Goal: Information Seeking & Learning: Check status

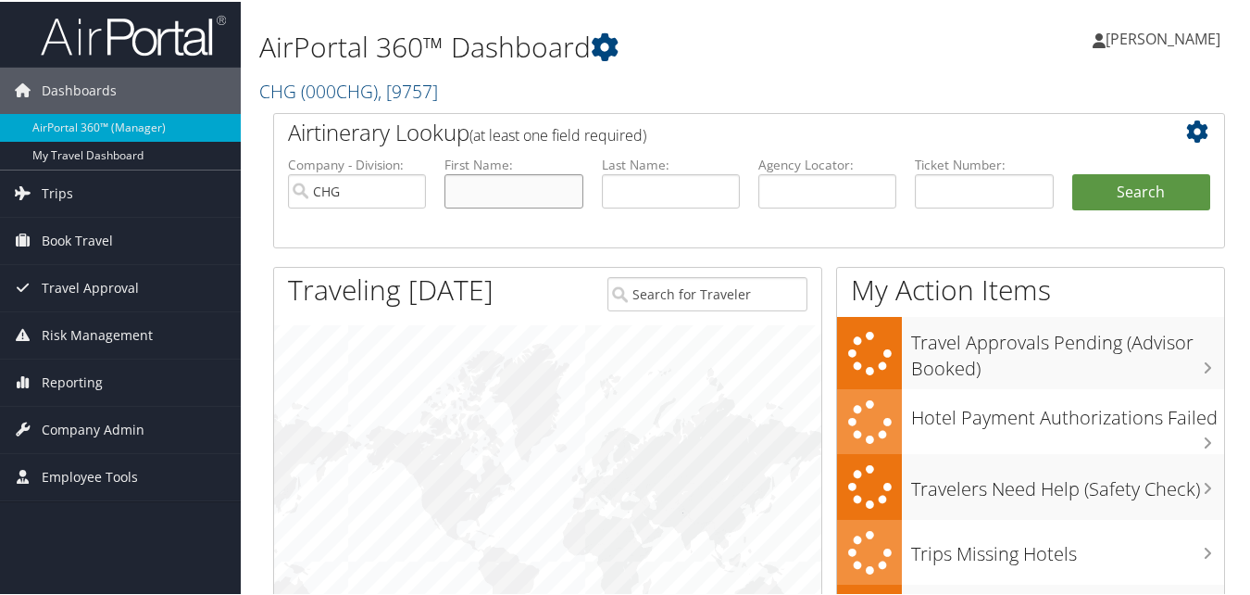
click at [456, 193] on input "text" at bounding box center [514, 189] width 138 height 34
paste input "[PERSON_NAME]"
drag, startPoint x: 507, startPoint y: 192, endPoint x: 421, endPoint y: 207, distance: 86.7
click at [421, 207] on ul "Company - Division: CHG First Name: Jalowiec, Deborah Last Name: Agency Locator…" at bounding box center [749, 200] width 941 height 93
type input "[PERSON_NAME]"
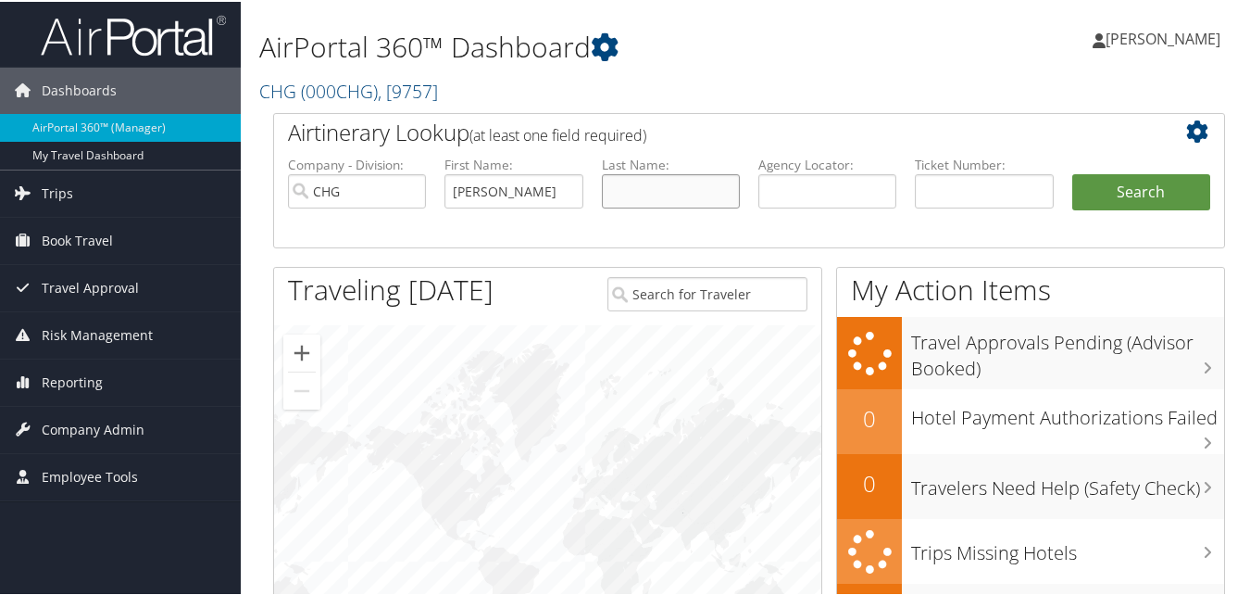
click at [672, 192] on input "text" at bounding box center [671, 189] width 138 height 34
paste input "Jalowiec,"
type input "[PERSON_NAME]"
click at [1104, 199] on button "Search" at bounding box center [1142, 190] width 138 height 37
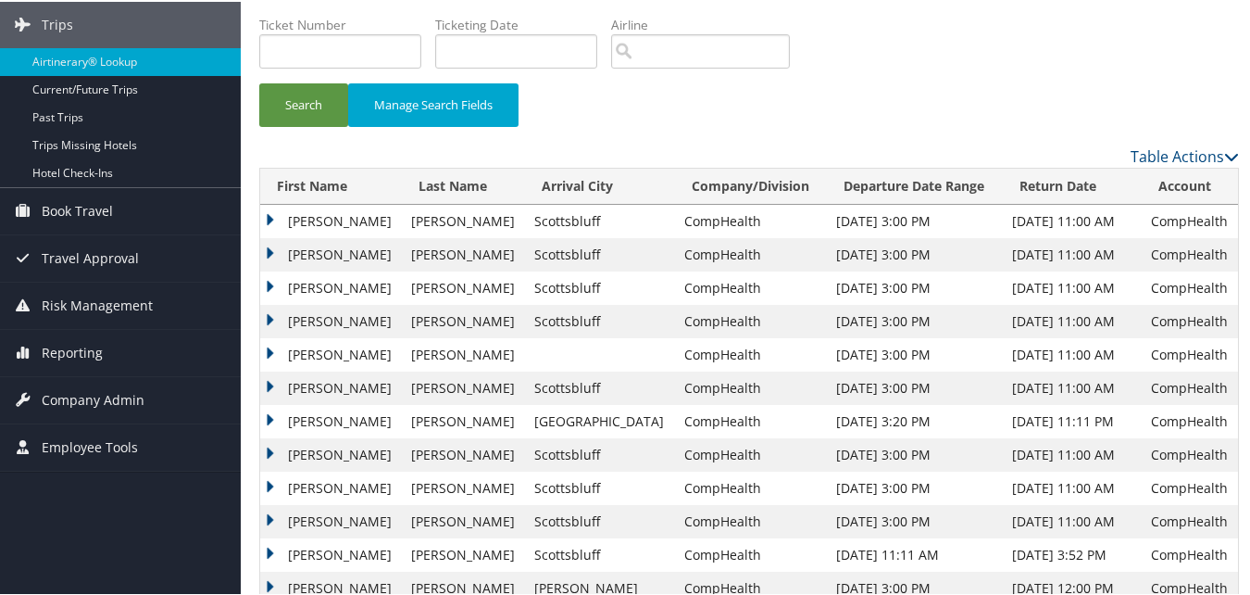
scroll to position [185, 0]
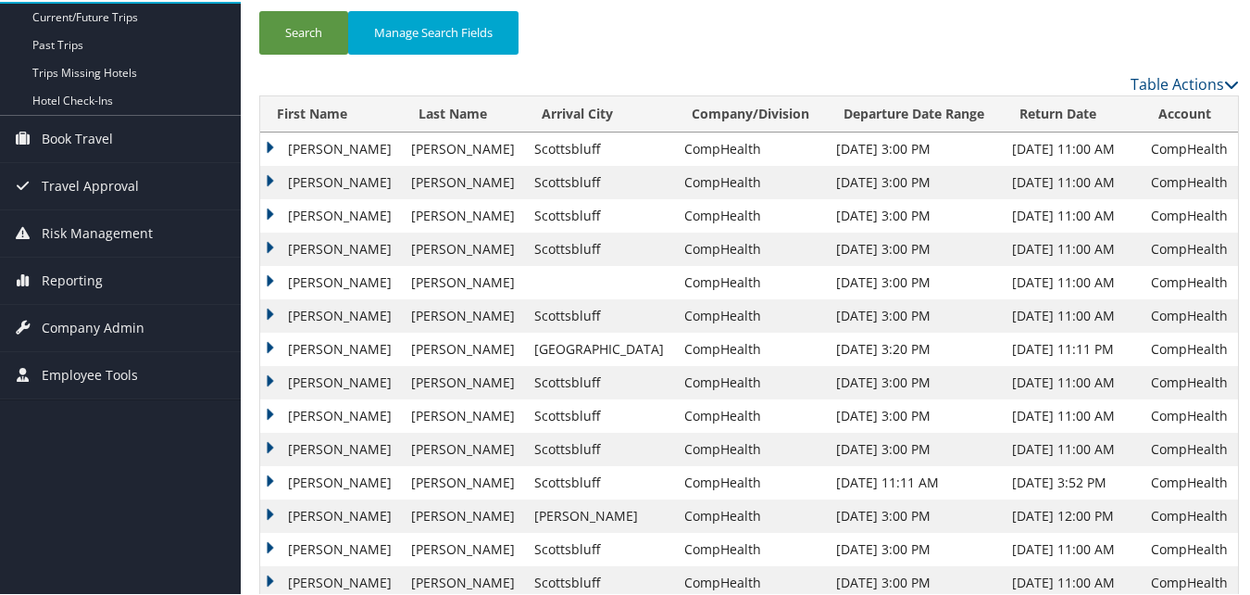
click at [287, 481] on td "[PERSON_NAME]" at bounding box center [331, 480] width 142 height 33
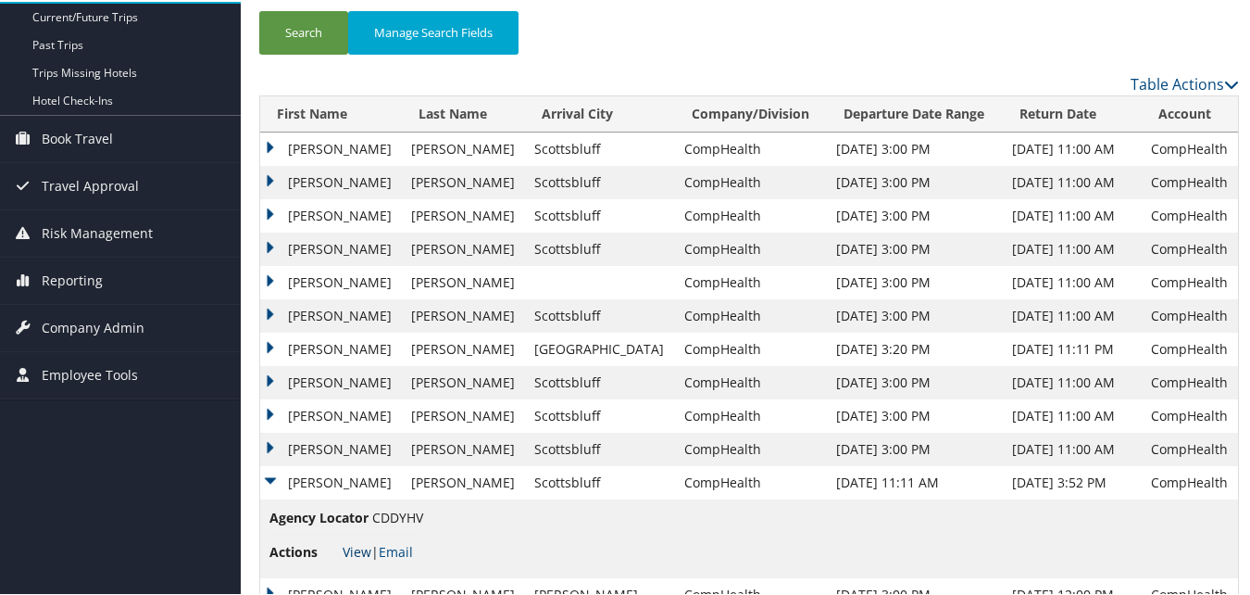
click at [352, 548] on link "View" at bounding box center [357, 550] width 29 height 18
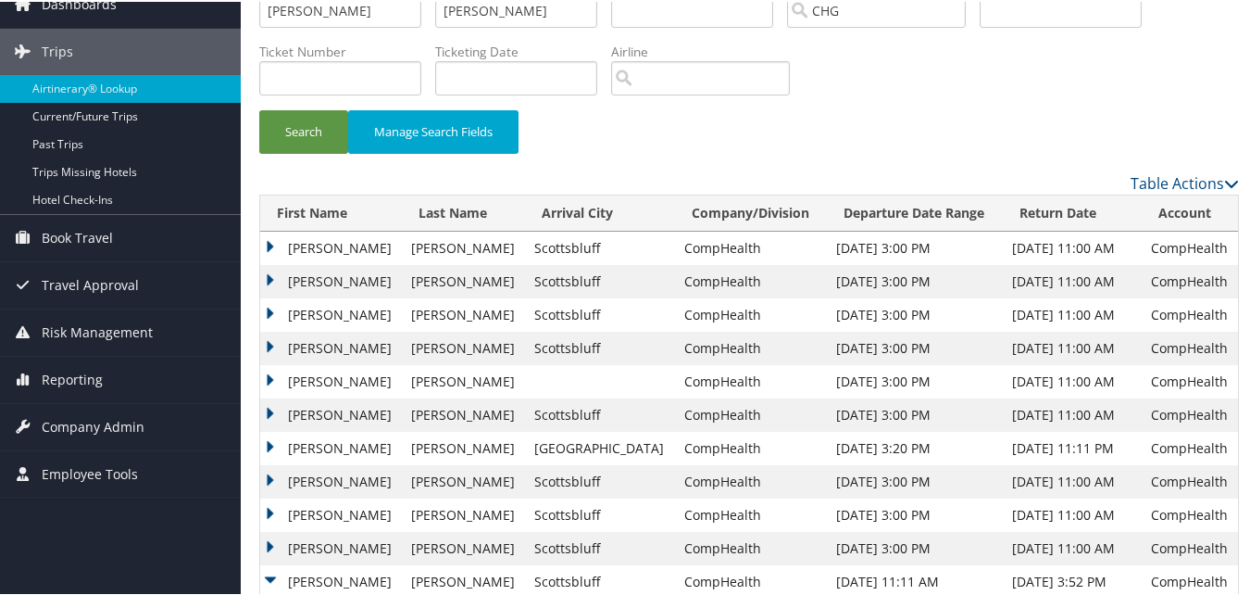
scroll to position [0, 0]
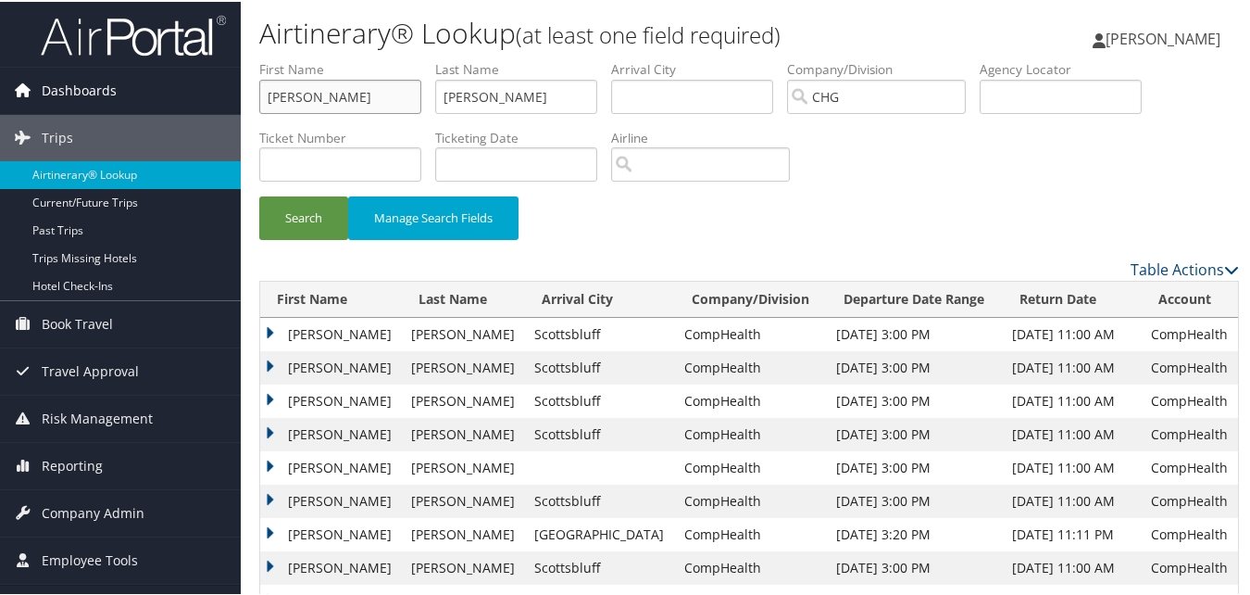
drag, startPoint x: 173, startPoint y: 100, endPoint x: 197, endPoint y: 100, distance: 24.1
paste input "Sachet, Michelle"
drag, startPoint x: 315, startPoint y: 93, endPoint x: 189, endPoint y: 94, distance: 126.0
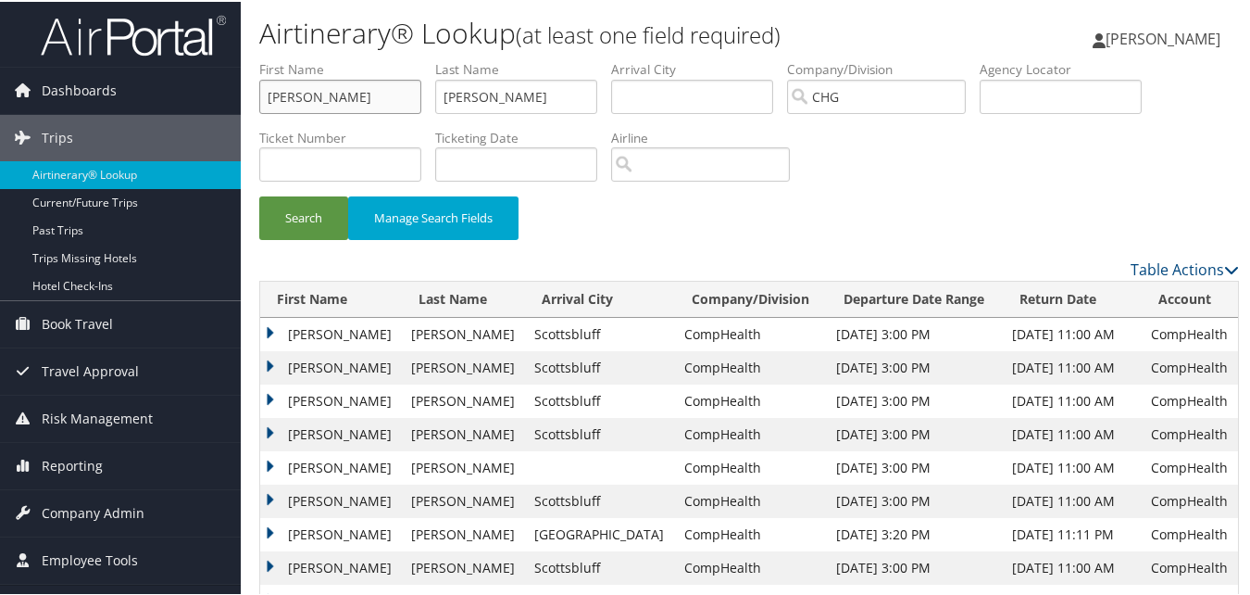
type input "Michelle"
paste input "Sachet,"
drag, startPoint x: 459, startPoint y: 98, endPoint x: 445, endPoint y: 98, distance: 14.8
click at [445, 98] on input "Sachet," at bounding box center [516, 95] width 162 height 34
click at [562, 100] on input "Sachet," at bounding box center [516, 95] width 162 height 34
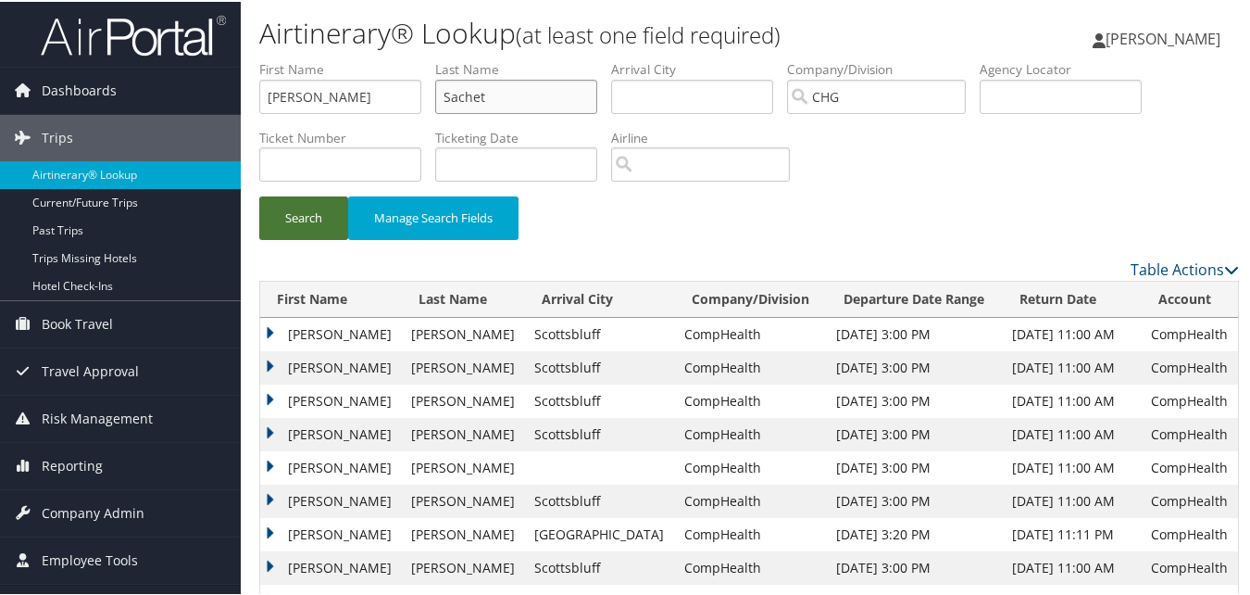
type input "Sachet"
click at [282, 207] on button "Search" at bounding box center [303, 216] width 89 height 44
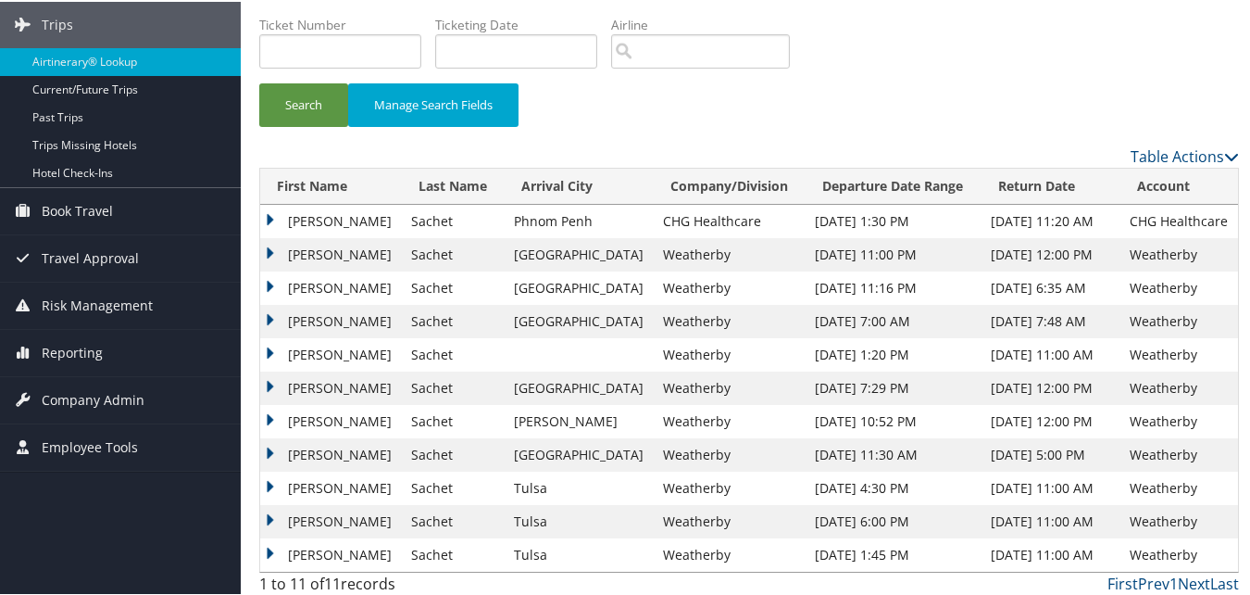
scroll to position [120, 0]
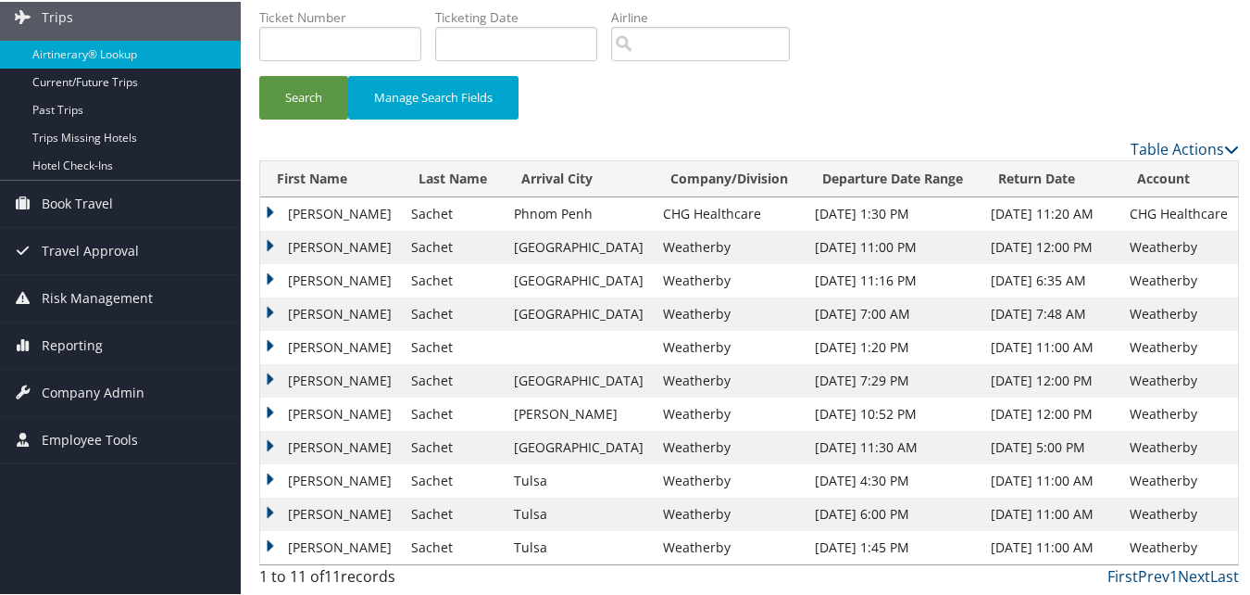
click at [326, 523] on td "Michelle" at bounding box center [331, 512] width 142 height 33
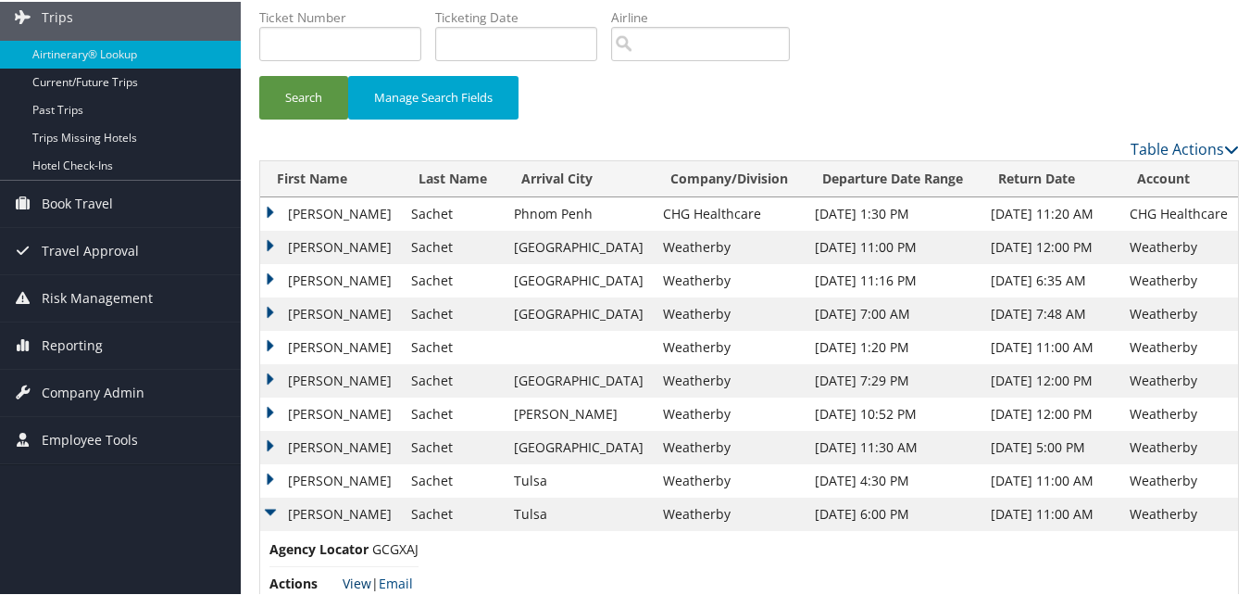
click at [356, 584] on link "View" at bounding box center [357, 581] width 29 height 18
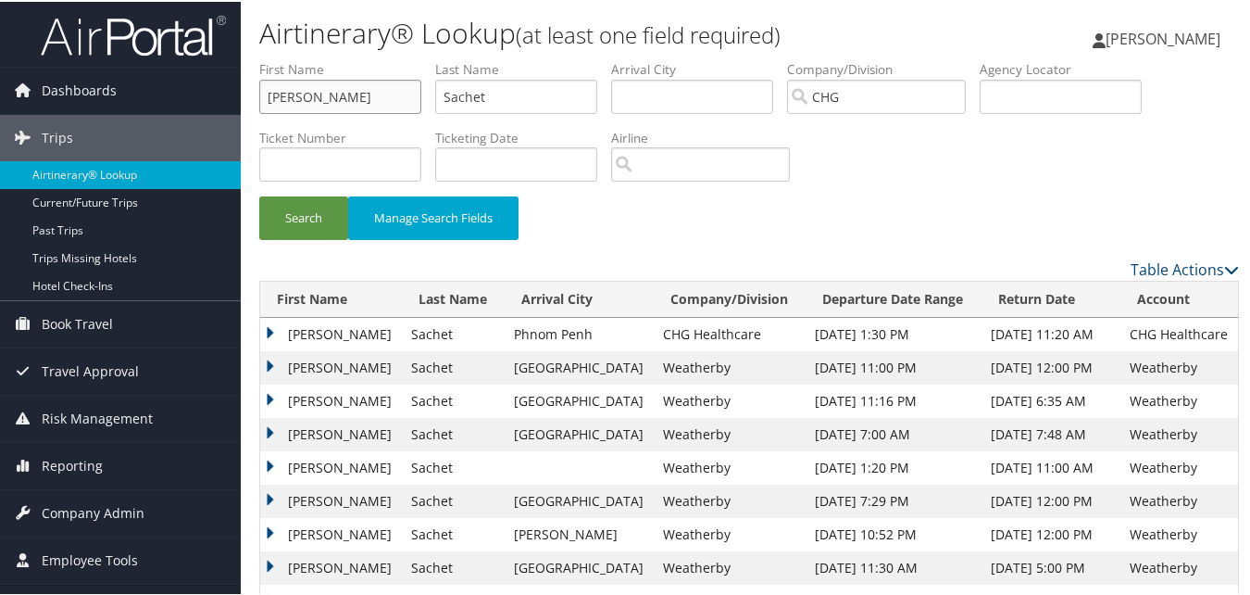
drag, startPoint x: 416, startPoint y: 102, endPoint x: 292, endPoint y: 101, distance: 124.1
click at [292, 101] on input "Michelle" at bounding box center [340, 95] width 162 height 34
paste input "Lambert, Eddi"
drag, startPoint x: 398, startPoint y: 87, endPoint x: 310, endPoint y: 54, distance: 94.1
click at [49, 36] on div "Dashboards AirPortal 360™ (Manager) My Travel Dashboard Trips Airtinerary® Look…" at bounding box center [629, 397] width 1258 height 794
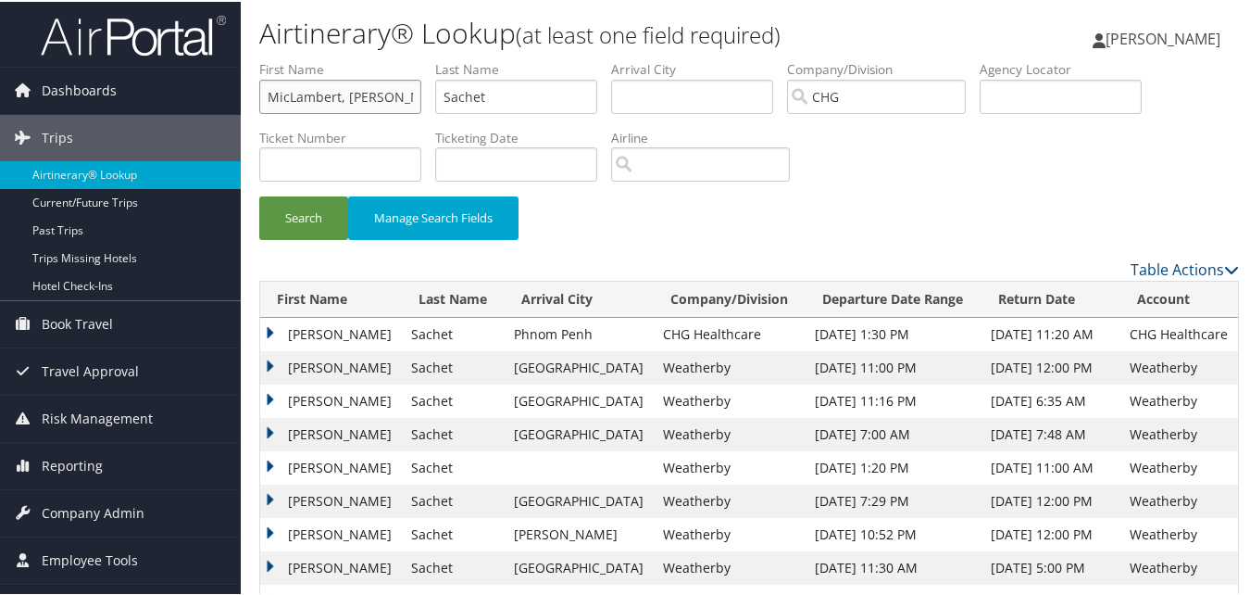
paste input "text"
drag, startPoint x: 325, startPoint y: 95, endPoint x: 228, endPoint y: 100, distance: 97.4
click at [228, 100] on div "Dashboards AirPortal 360™ (Manager) My Travel Dashboard Trips Airtinerary® Look…" at bounding box center [629, 397] width 1258 height 794
type input "Eddie"
paste input "Lambert,"
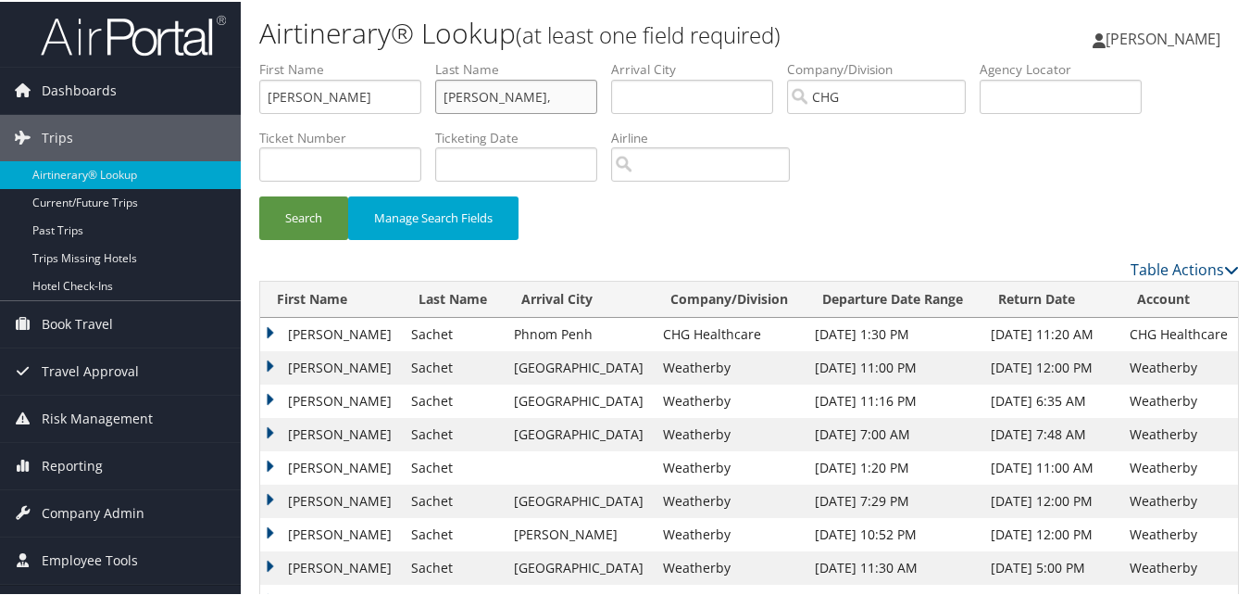
click at [389, 58] on ul "First Name Eddie Last Name Lambert, Departure City Arrival City Company/Divisio…" at bounding box center [749, 58] width 980 height 0
click at [549, 82] on input "Lambert," at bounding box center [516, 95] width 162 height 34
type input "Lambert"
click at [259, 194] on button "Search" at bounding box center [303, 216] width 89 height 44
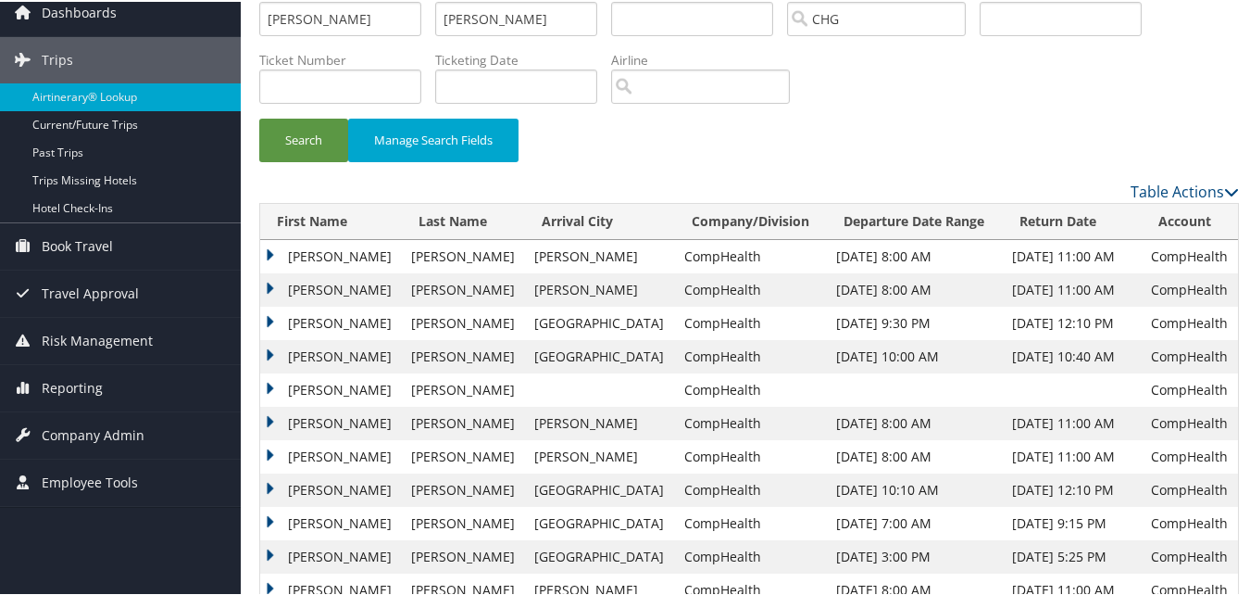
scroll to position [185, 0]
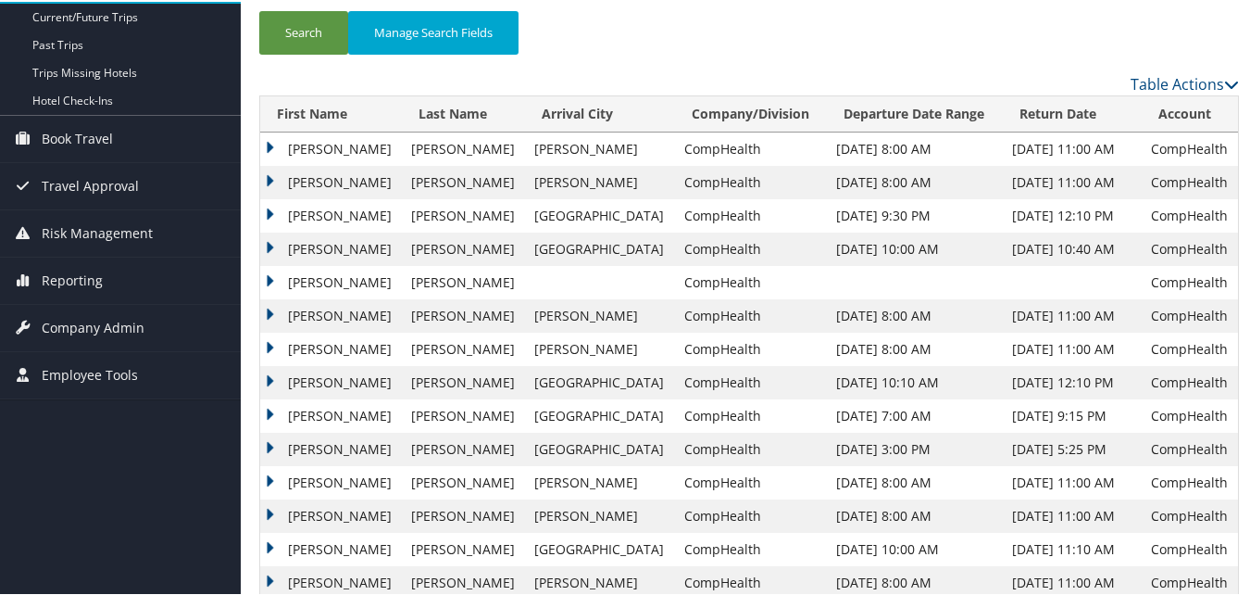
drag, startPoint x: 299, startPoint y: 480, endPoint x: 300, endPoint y: 490, distance: 10.2
click at [299, 480] on td "Eddie" at bounding box center [331, 480] width 142 height 33
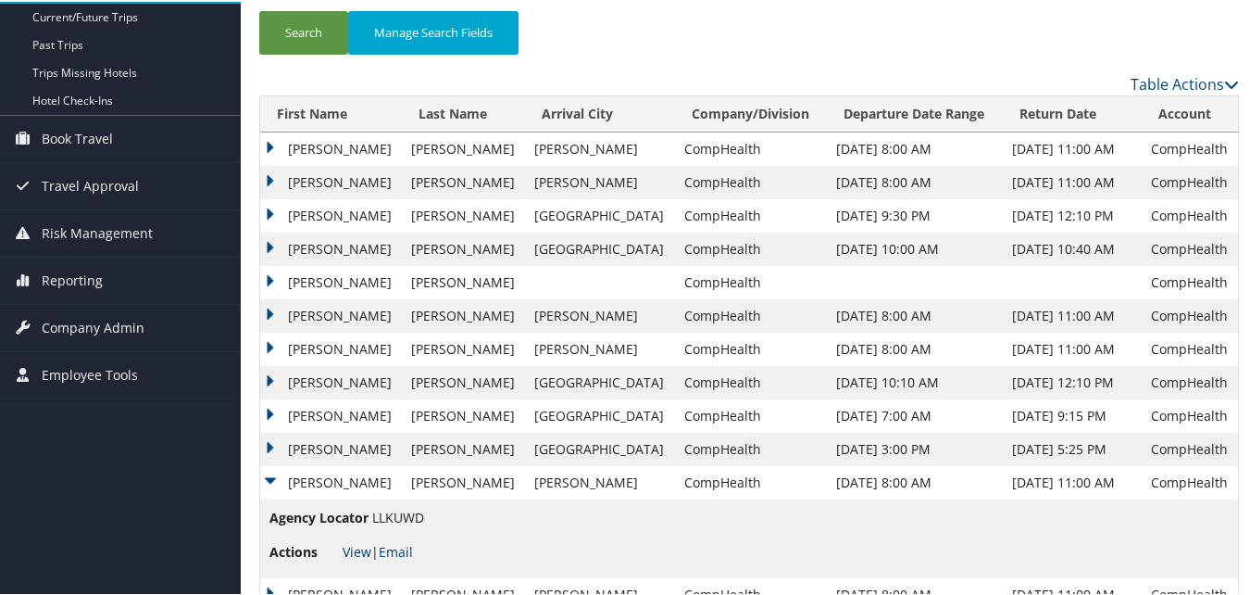
click at [350, 552] on link "View" at bounding box center [357, 550] width 29 height 18
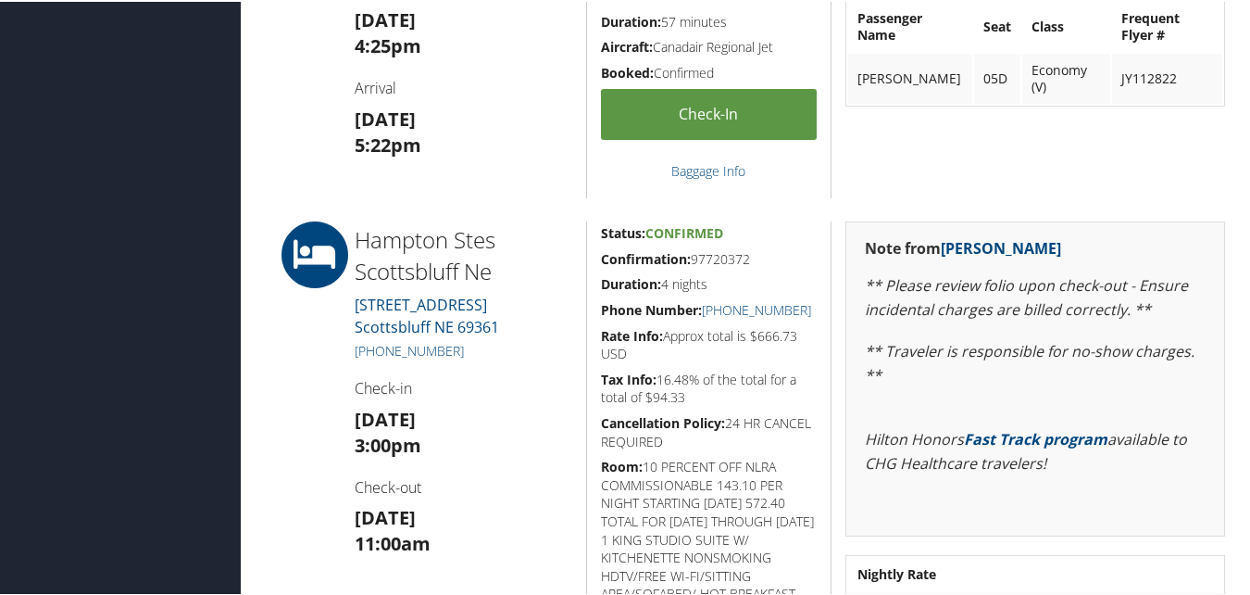
scroll to position [1019, 0]
drag, startPoint x: 749, startPoint y: 257, endPoint x: 597, endPoint y: 257, distance: 151.9
click at [601, 257] on h5 "Confirmation: 97720372" at bounding box center [709, 256] width 217 height 19
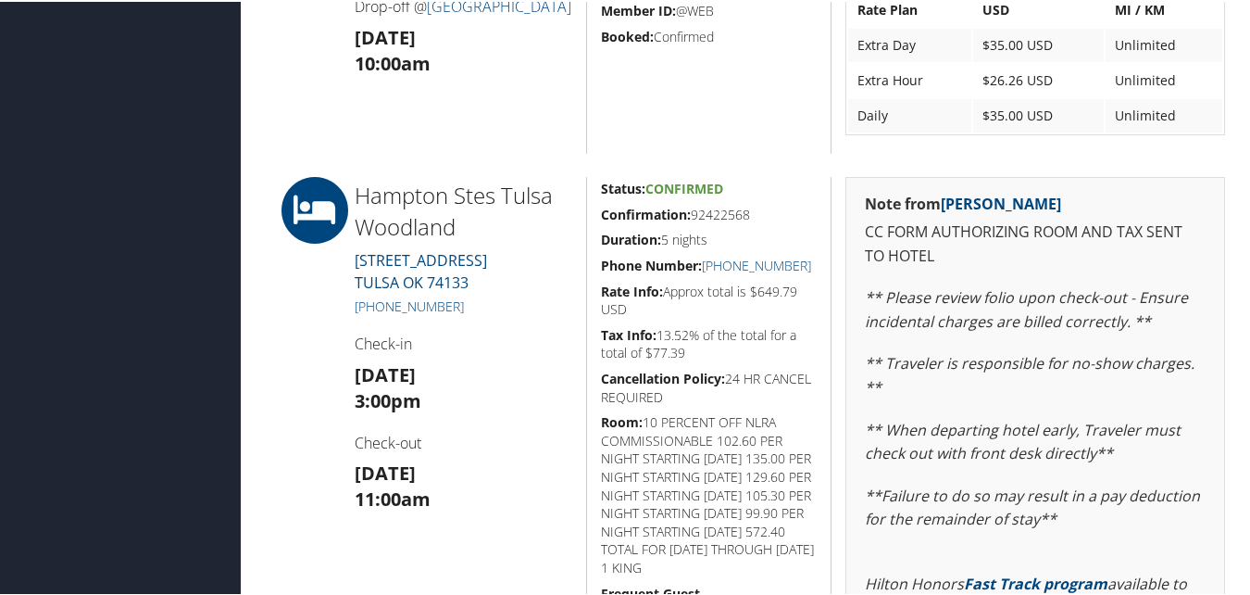
scroll to position [741, 0]
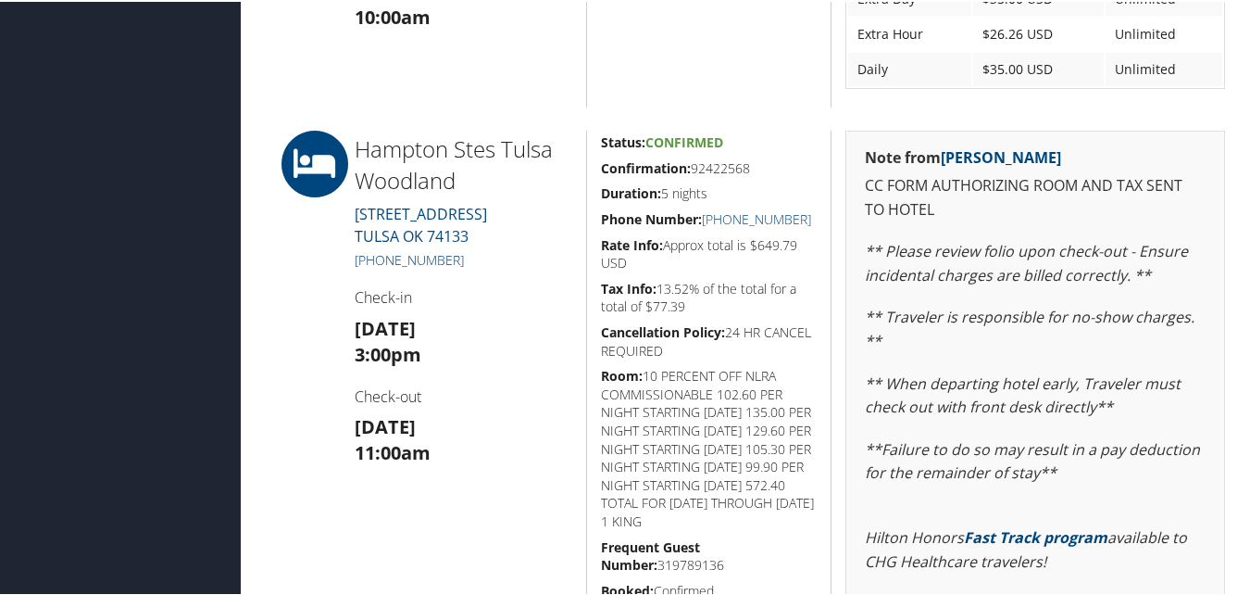
drag, startPoint x: 466, startPoint y: 263, endPoint x: 374, endPoint y: 254, distance: 92.2
click at [374, 254] on h5 "+1 (918) 294-3300" at bounding box center [464, 258] width 218 height 19
copy link "(918) 294-3300"
drag, startPoint x: 762, startPoint y: 179, endPoint x: 602, endPoint y: 163, distance: 161.0
click at [602, 163] on div "Status: Confirmed Confirmation: 92422568 Duration: 5 nights Phone Number: +1 (9…" at bounding box center [708, 506] width 245 height 755
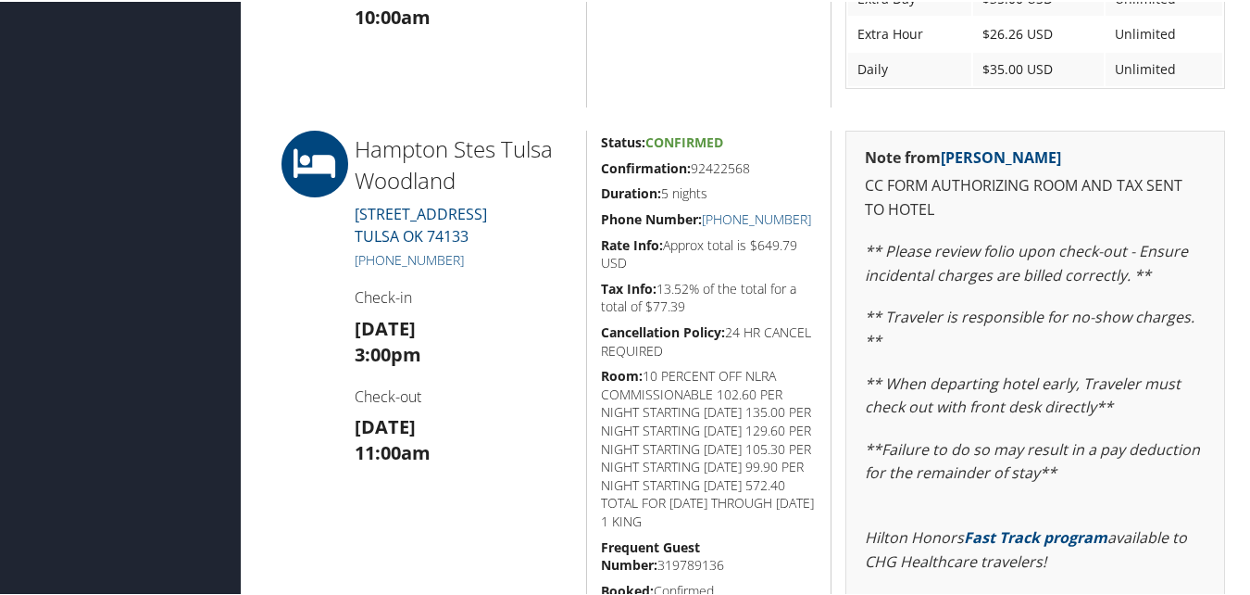
drag, startPoint x: 602, startPoint y: 163, endPoint x: 585, endPoint y: 169, distance: 17.9
click at [586, 169] on div "Status: Confirmed Confirmation: 92422568 Duration: 5 nights Phone Number: +1 (9…" at bounding box center [708, 506] width 245 height 755
drag, startPoint x: 772, startPoint y: 161, endPoint x: 584, endPoint y: 158, distance: 188.0
click at [586, 158] on div "Status: Confirmed Confirmation: 92422568 Duration: 5 nights Phone Number: +1 (9…" at bounding box center [708, 506] width 245 height 755
copy h5 "Confirmation: 92422568"
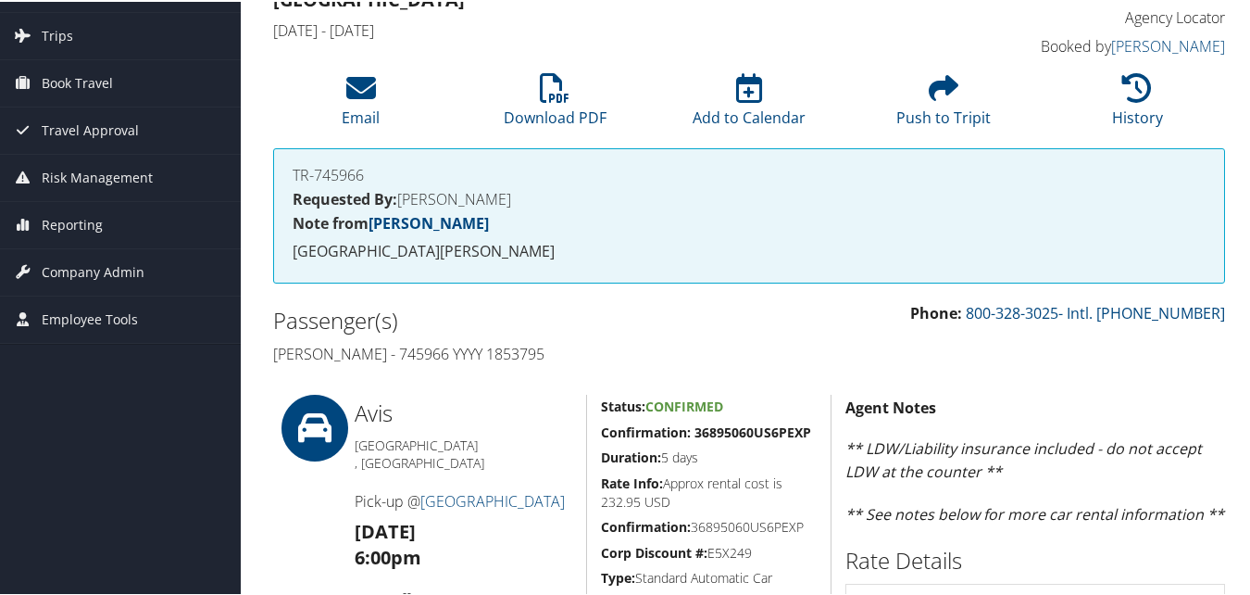
scroll to position [0, 0]
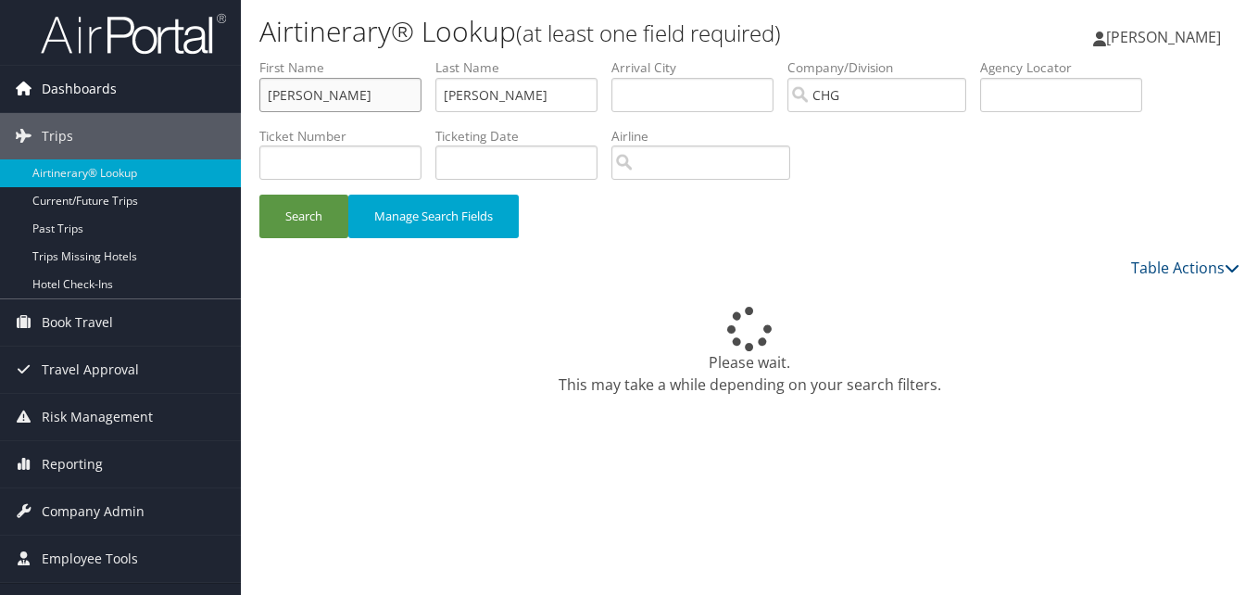
drag, startPoint x: 336, startPoint y: 86, endPoint x: 182, endPoint y: 92, distance: 154.8
click at [182, 92] on div "Dashboards AirPortal 360™ (Manager) My Travel Dashboard Trips Airtinerary® Look…" at bounding box center [629, 297] width 1258 height 595
paste input "[PERSON_NAME]"
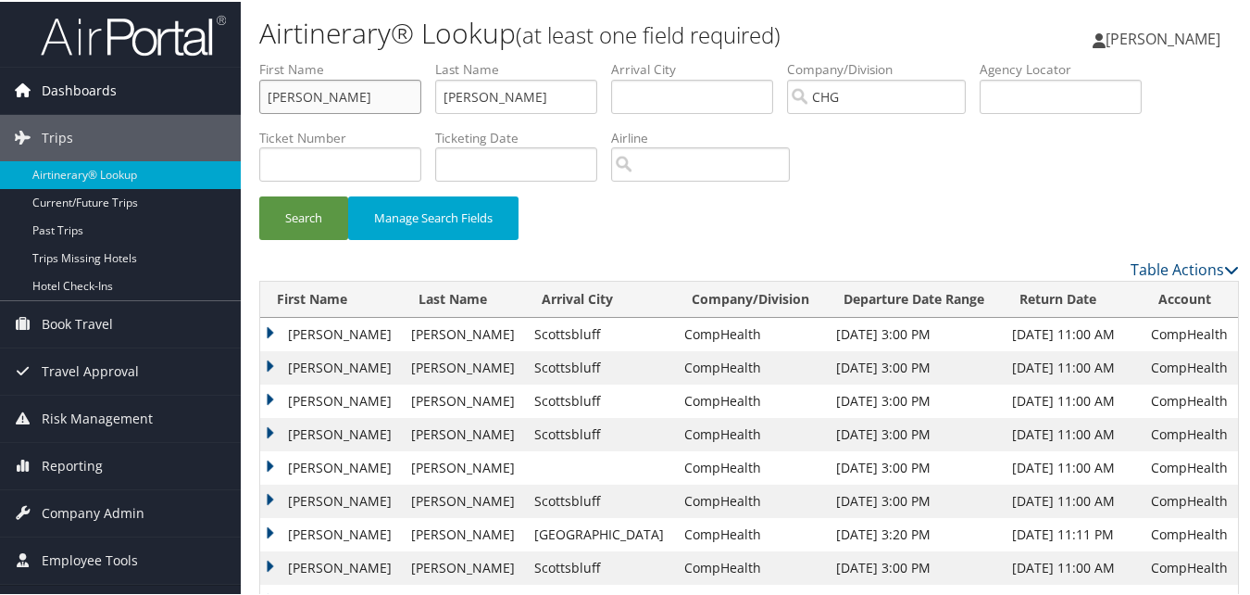
drag, startPoint x: 324, startPoint y: 101, endPoint x: 212, endPoint y: 101, distance: 112.1
click at [779, 208] on div "Search Manage Search Fields" at bounding box center [749, 225] width 1008 height 62
paste input "[PERSON_NAME]"
drag, startPoint x: 419, startPoint y: 93, endPoint x: 127, endPoint y: 56, distance: 294.0
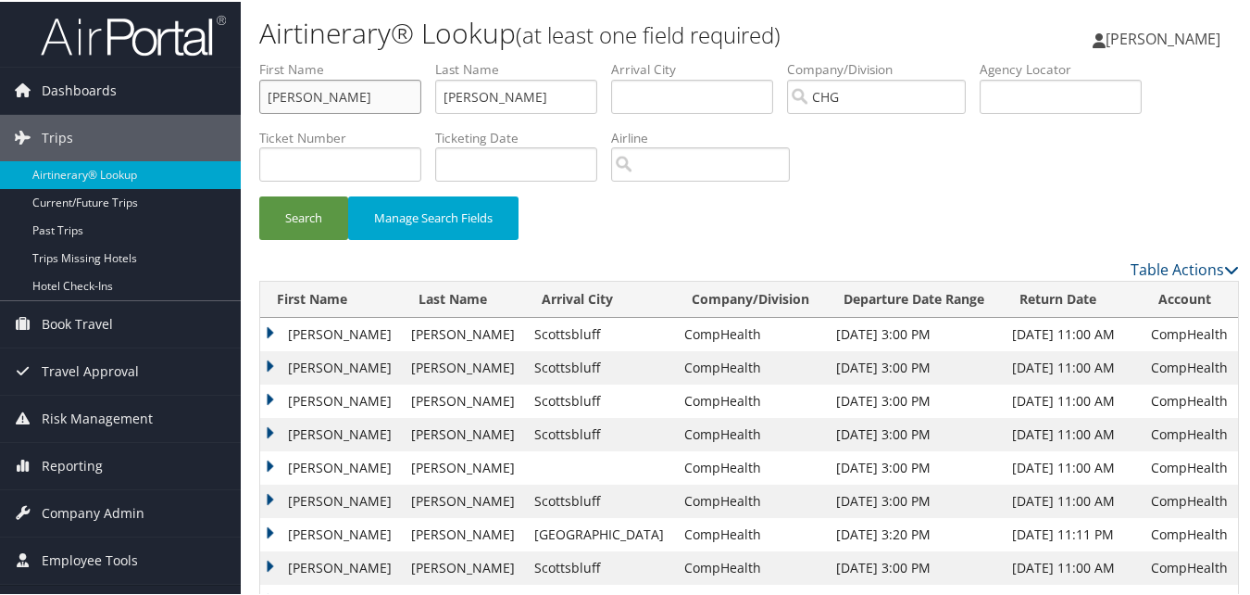
drag, startPoint x: 325, startPoint y: 96, endPoint x: 245, endPoint y: 98, distance: 80.6
type input "[PERSON_NAME]"
drag, startPoint x: 513, startPoint y: 95, endPoint x: 310, endPoint y: 95, distance: 202.8
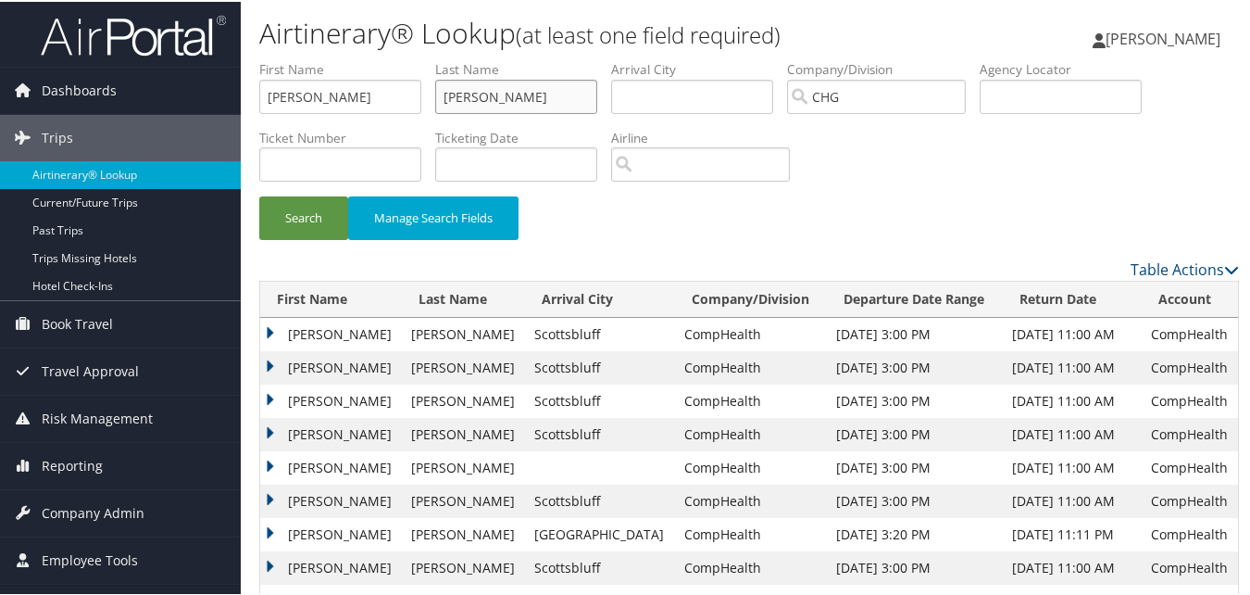
click at [310, 58] on ul "First Name Lambert, Eddie Last Name Lambert Departure City Arrival City Company…" at bounding box center [749, 58] width 980 height 0
drag, startPoint x: 332, startPoint y: 93, endPoint x: 60, endPoint y: 95, distance: 271.4
click at [372, 111] on input "text" at bounding box center [340, 95] width 162 height 34
paste input "Williams, Michael Langham"
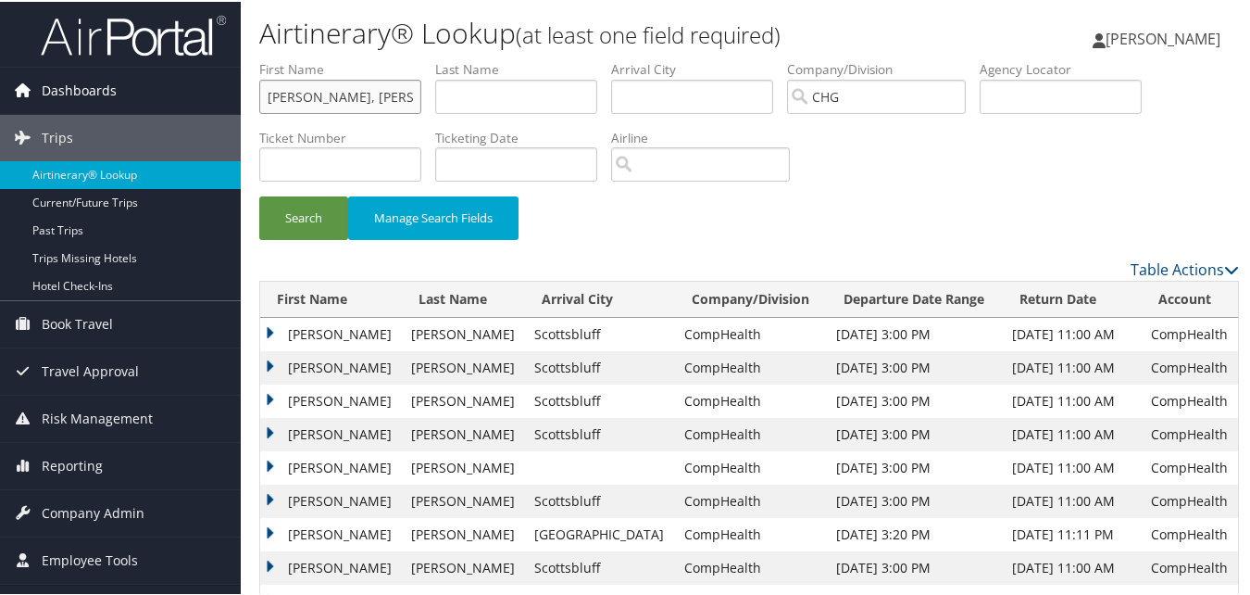
drag, startPoint x: 312, startPoint y: 93, endPoint x: 199, endPoint y: 105, distance: 113.6
type input "Michael Langham"
click at [468, 98] on input "text" at bounding box center [516, 95] width 162 height 34
paste input "Williams,"
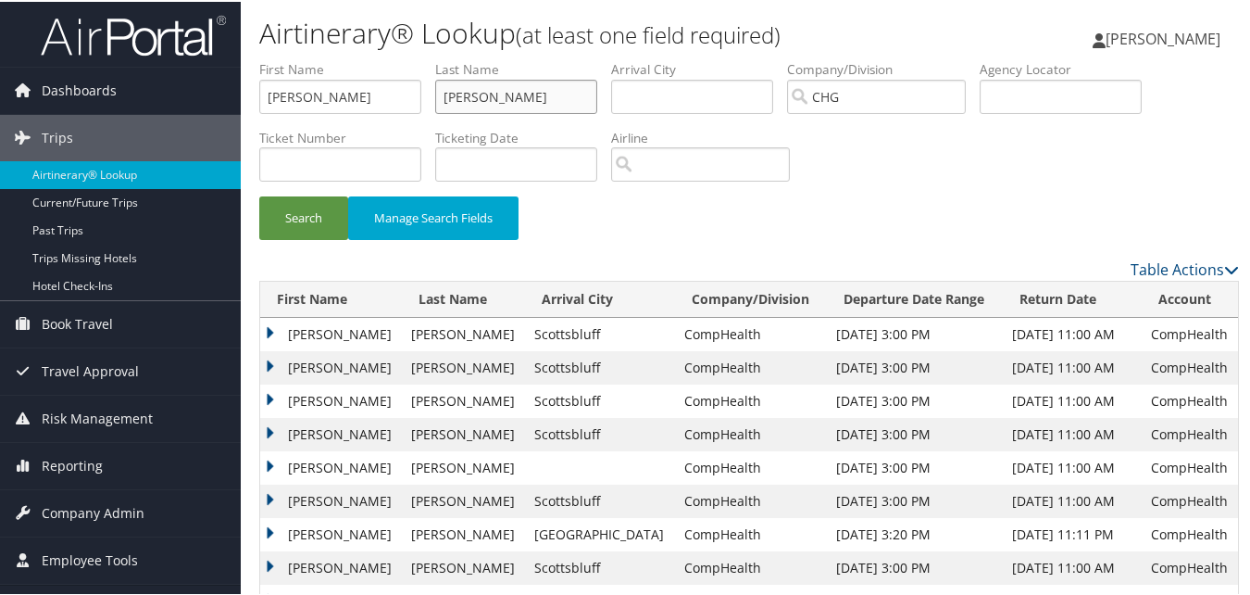
type input "Williams"
drag, startPoint x: 393, startPoint y: 83, endPoint x: 316, endPoint y: 97, distance: 78.1
click at [316, 97] on input "Michael Langham" at bounding box center [340, 95] width 162 height 34
type input "Michael"
click at [309, 218] on button "Search" at bounding box center [303, 216] width 89 height 44
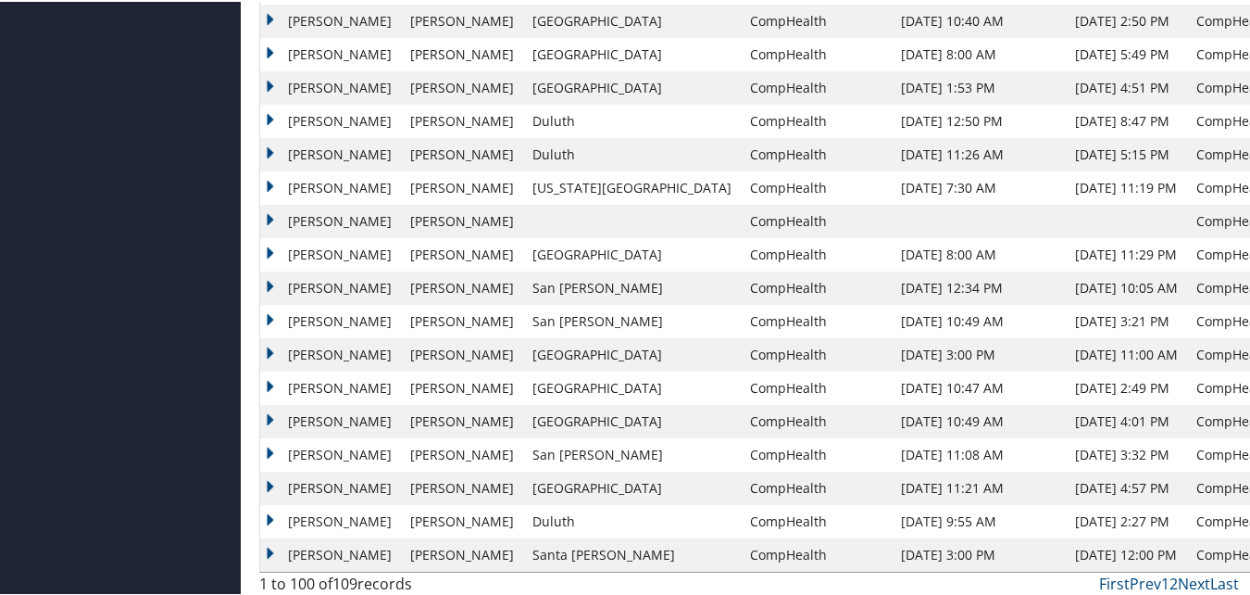
scroll to position [3088, 0]
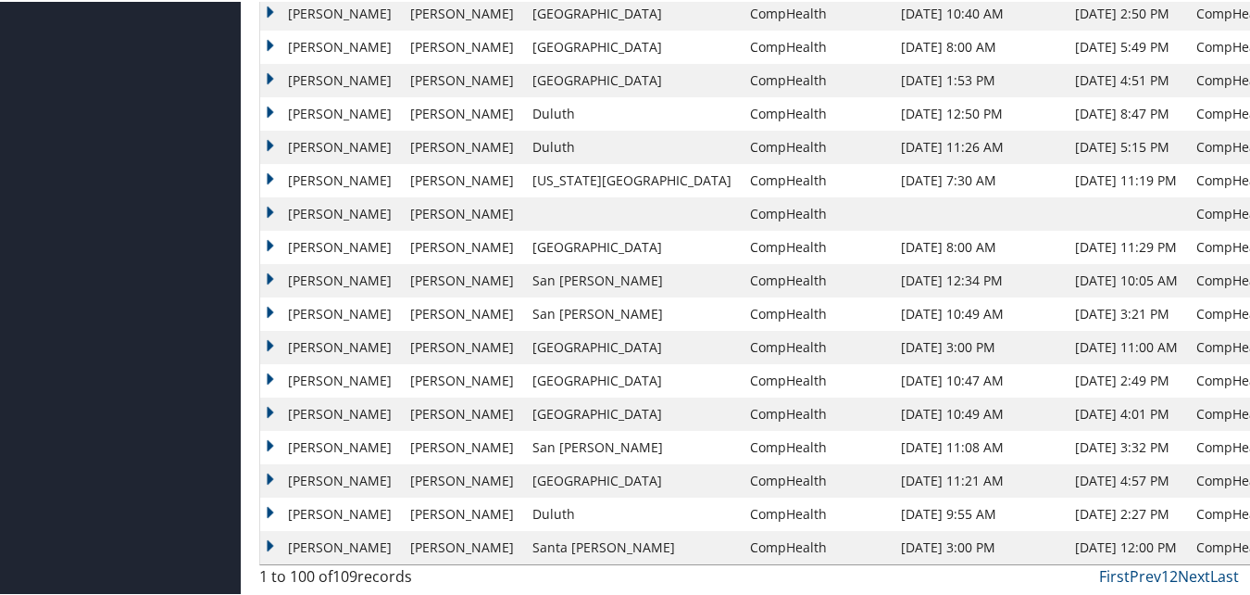
click at [307, 480] on td "Michael" at bounding box center [330, 478] width 141 height 33
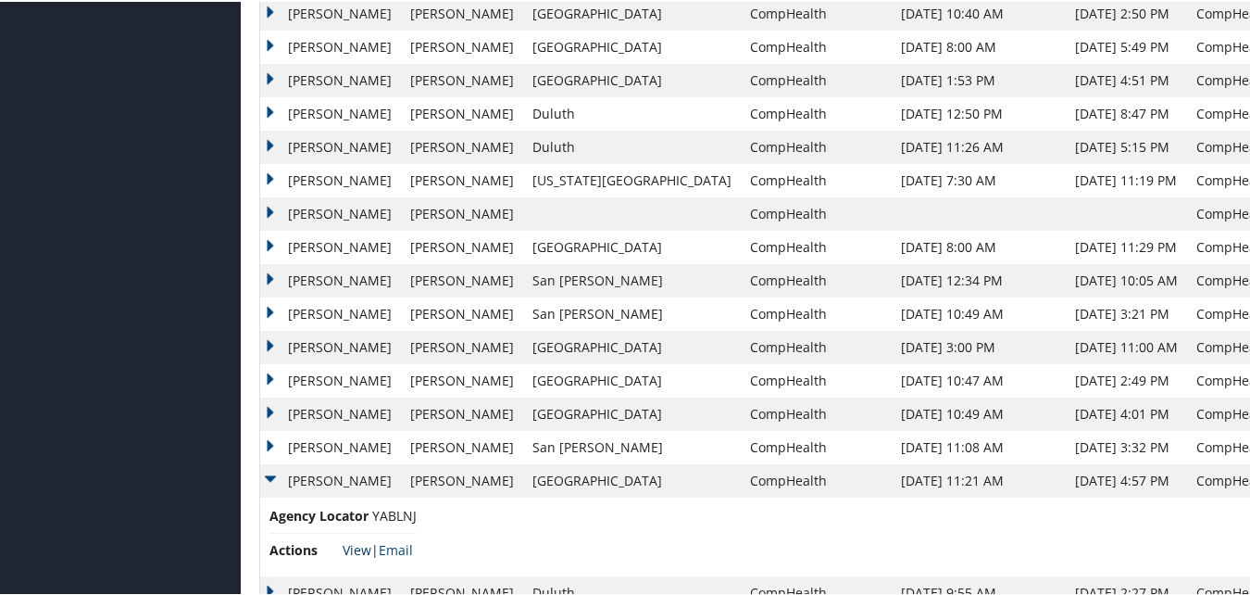
click at [364, 546] on link "View" at bounding box center [357, 548] width 29 height 18
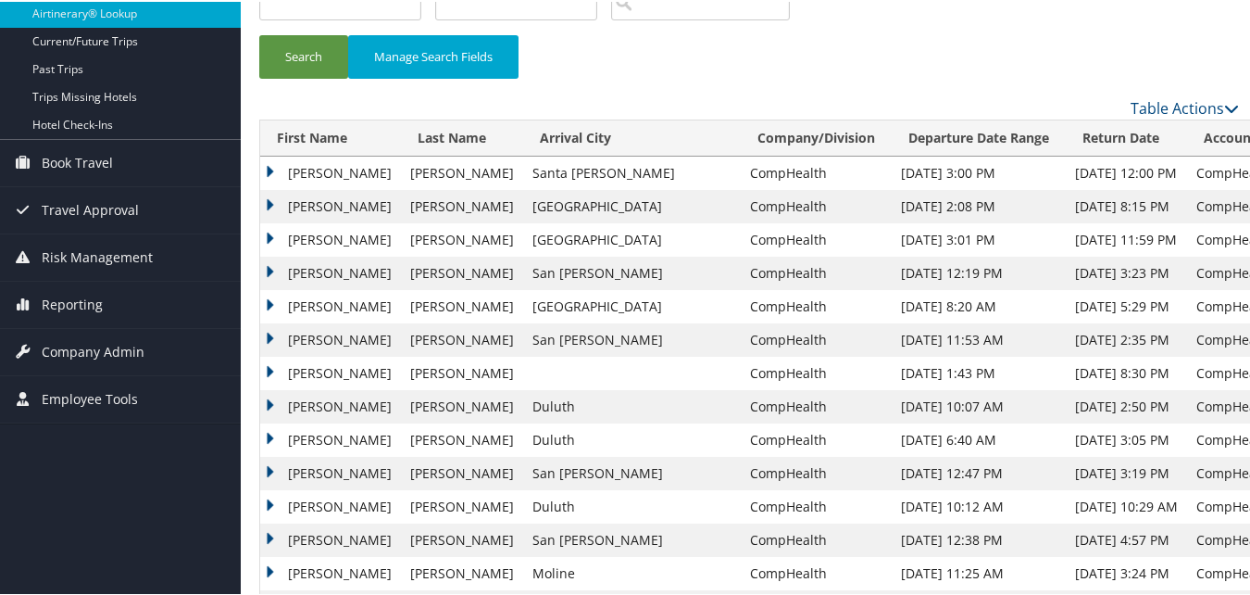
scroll to position [0, 0]
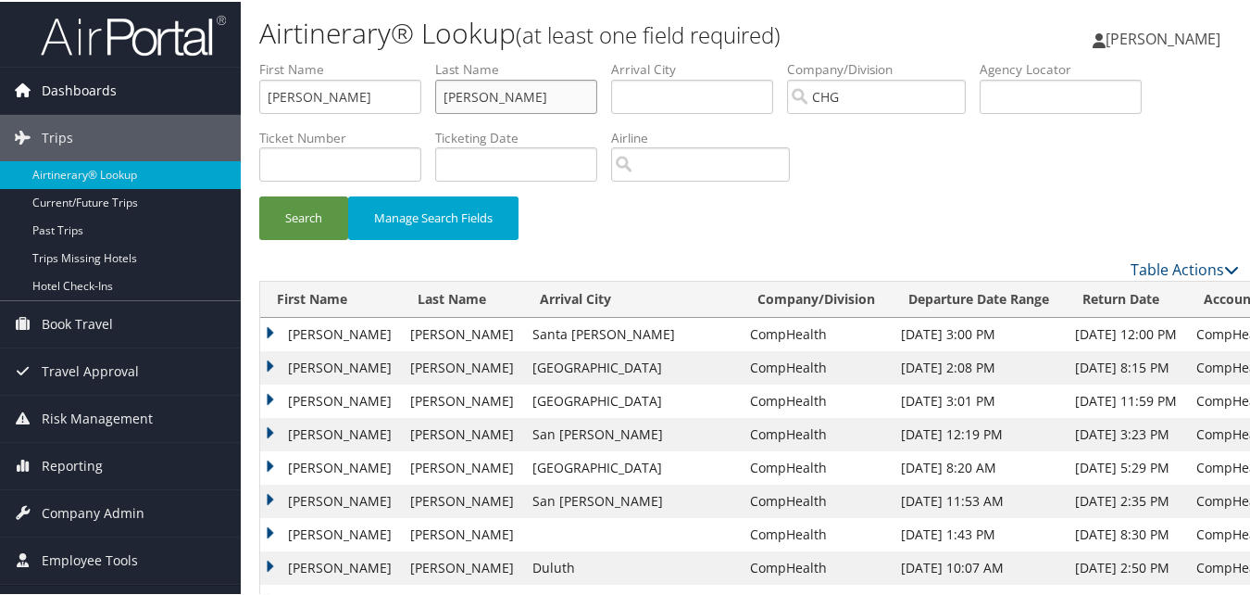
drag, startPoint x: 518, startPoint y: 96, endPoint x: 236, endPoint y: 69, distance: 282.9
click at [1020, 89] on input "text" at bounding box center [1061, 95] width 162 height 34
paste input "UPWJAO"
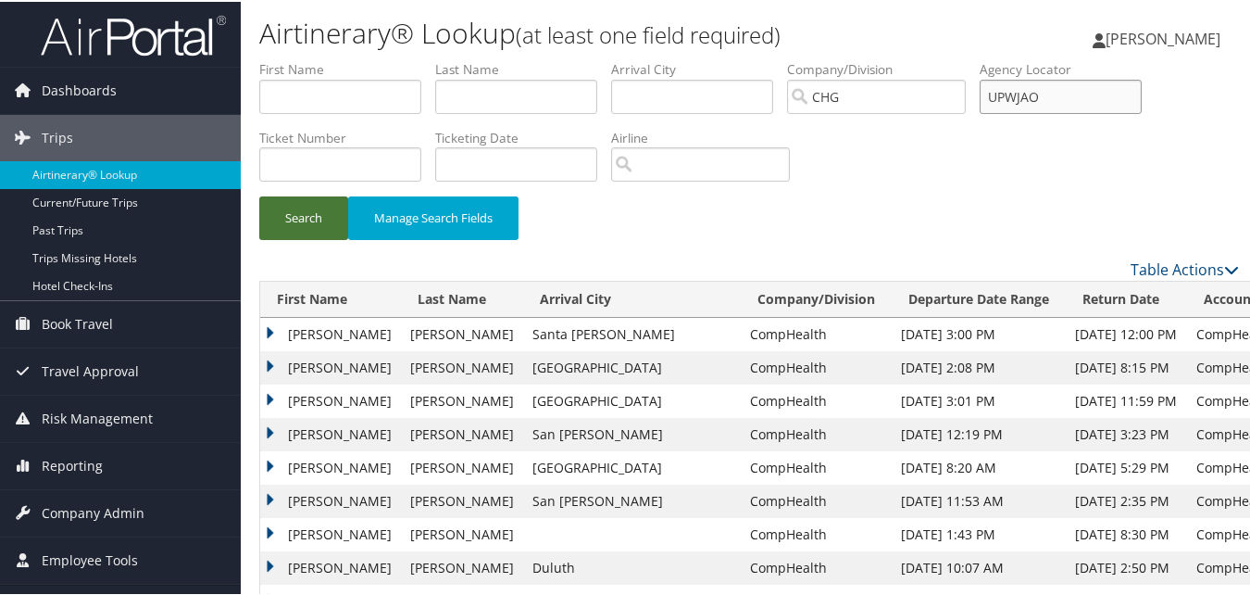
type input "UPWJAO"
click at [318, 229] on button "Search" at bounding box center [303, 216] width 89 height 44
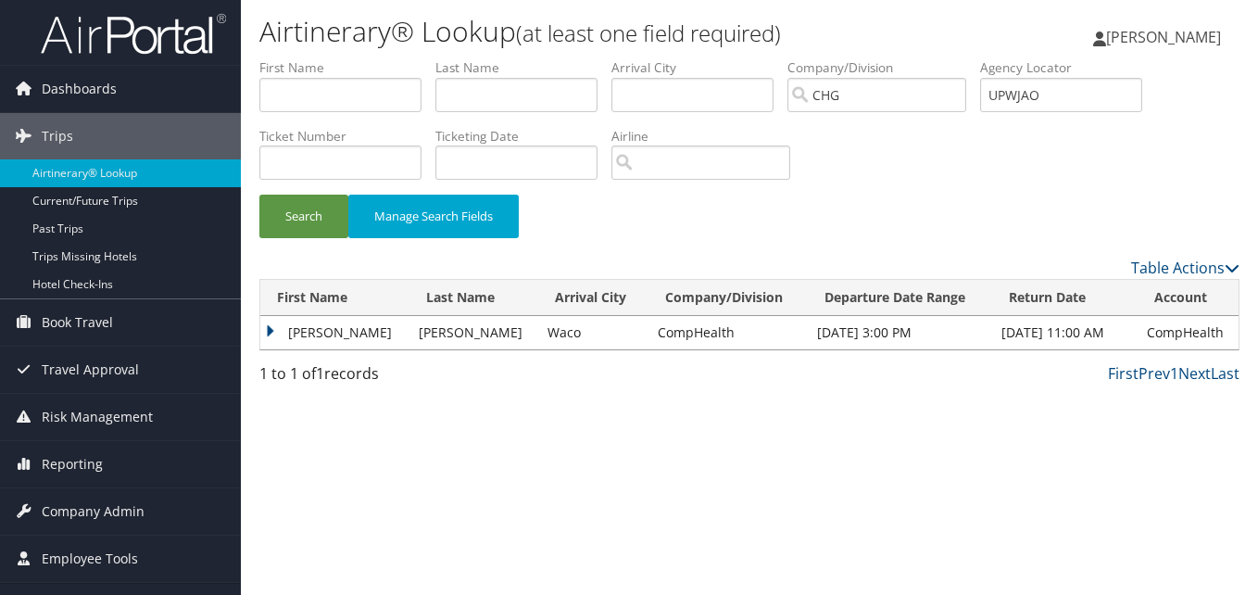
click at [320, 333] on td "Michael" at bounding box center [334, 332] width 149 height 33
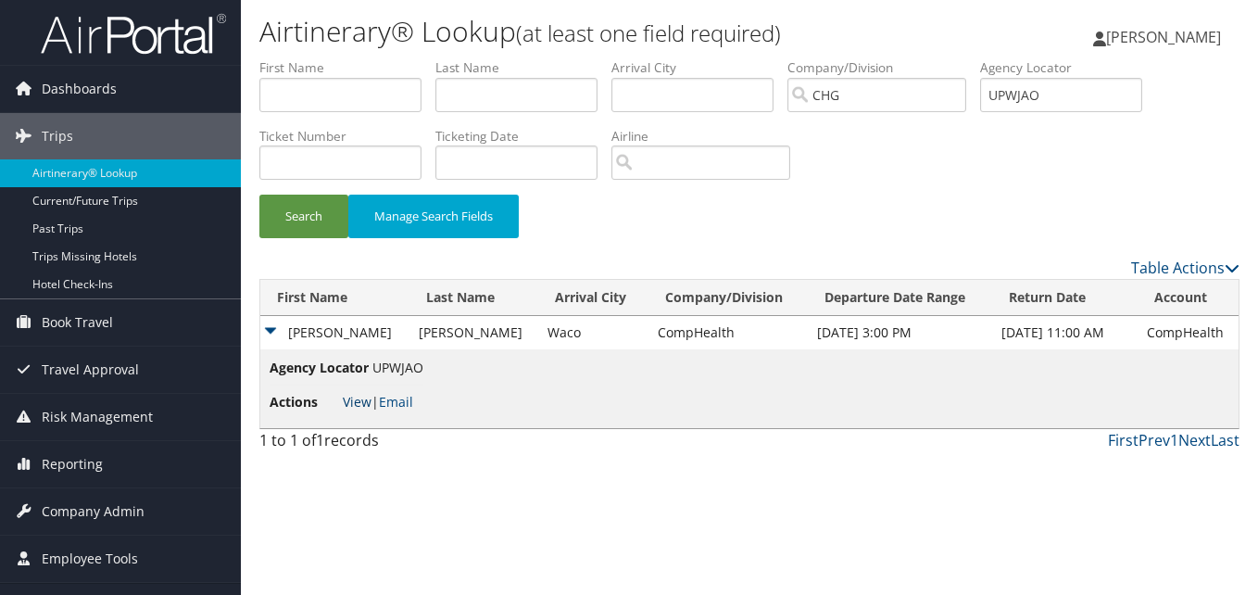
click at [361, 402] on link "View" at bounding box center [357, 402] width 29 height 18
click at [388, 90] on input "text" at bounding box center [340, 95] width 162 height 34
paste input "Bonshock, Ryan"
drag, startPoint x: 333, startPoint y: 94, endPoint x: 115, endPoint y: 101, distance: 218.7
click at [115, 101] on div "Dashboards AirPortal 360™ (Manager) My Travel Dashboard Trips Airtinerary® Look…" at bounding box center [629, 297] width 1258 height 595
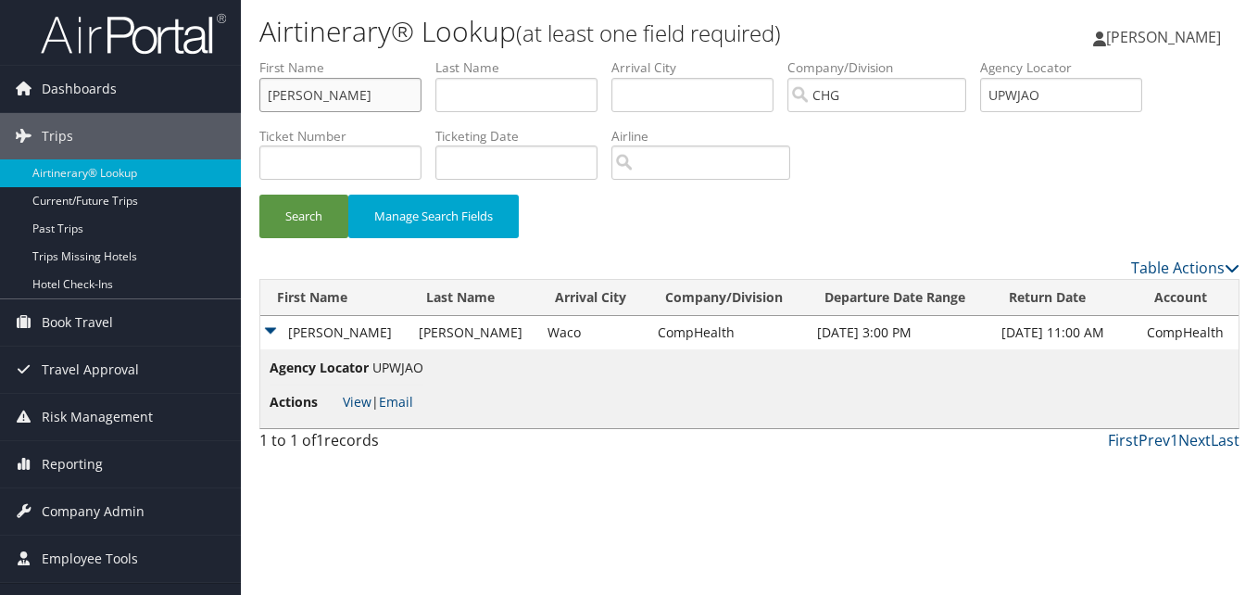
type input "Ryan"
click at [480, 107] on input "text" at bounding box center [516, 95] width 162 height 34
paste input "Bonshock,"
type input "Bonshock"
drag, startPoint x: 1088, startPoint y: 87, endPoint x: 760, endPoint y: 76, distance: 328.1
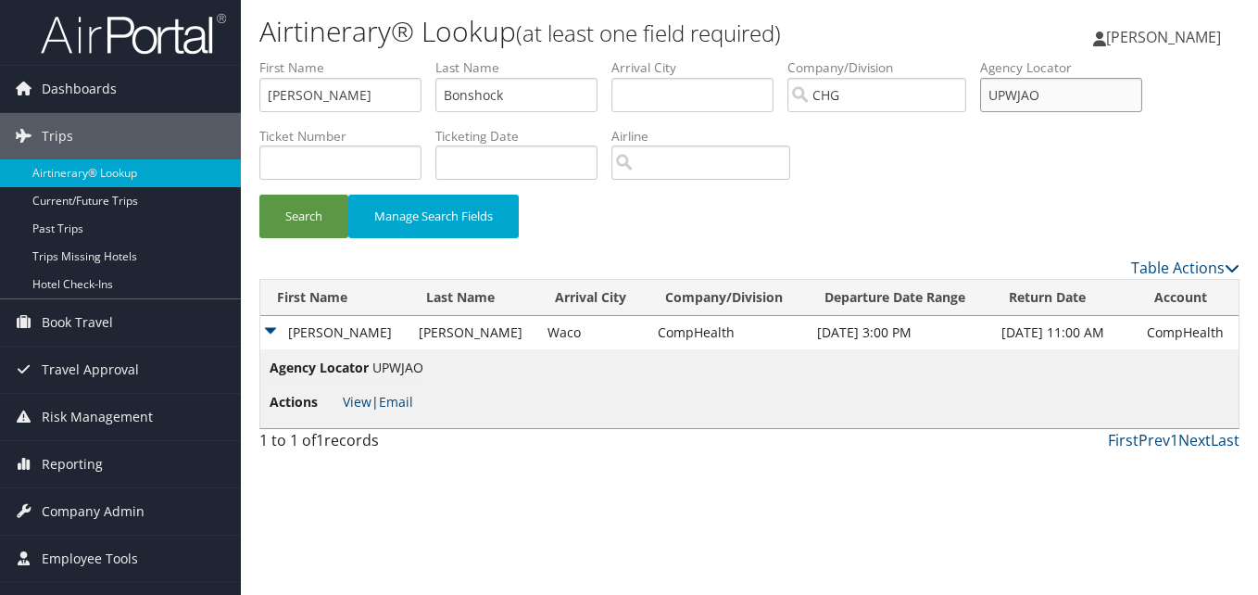
click at [760, 58] on ul "First Name Ryan Last Name Bonshock Departure City Arrival City Company/Division…" at bounding box center [749, 58] width 980 height 0
click at [287, 210] on button "Search" at bounding box center [303, 216] width 89 height 44
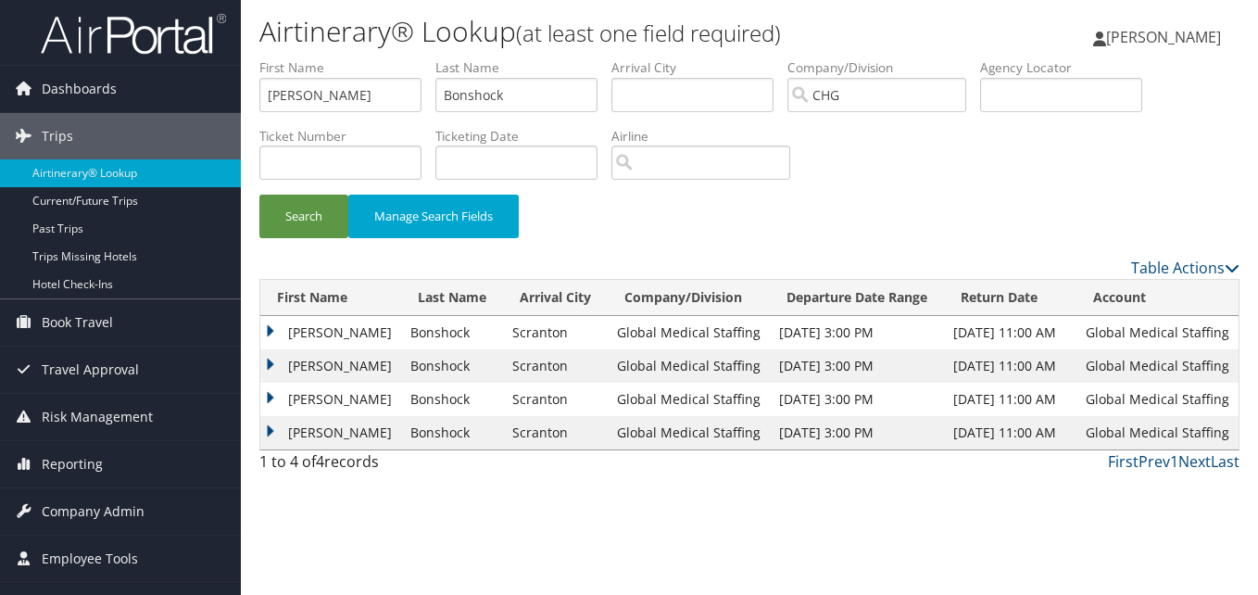
click at [273, 395] on td "Ryan" at bounding box center [330, 399] width 141 height 33
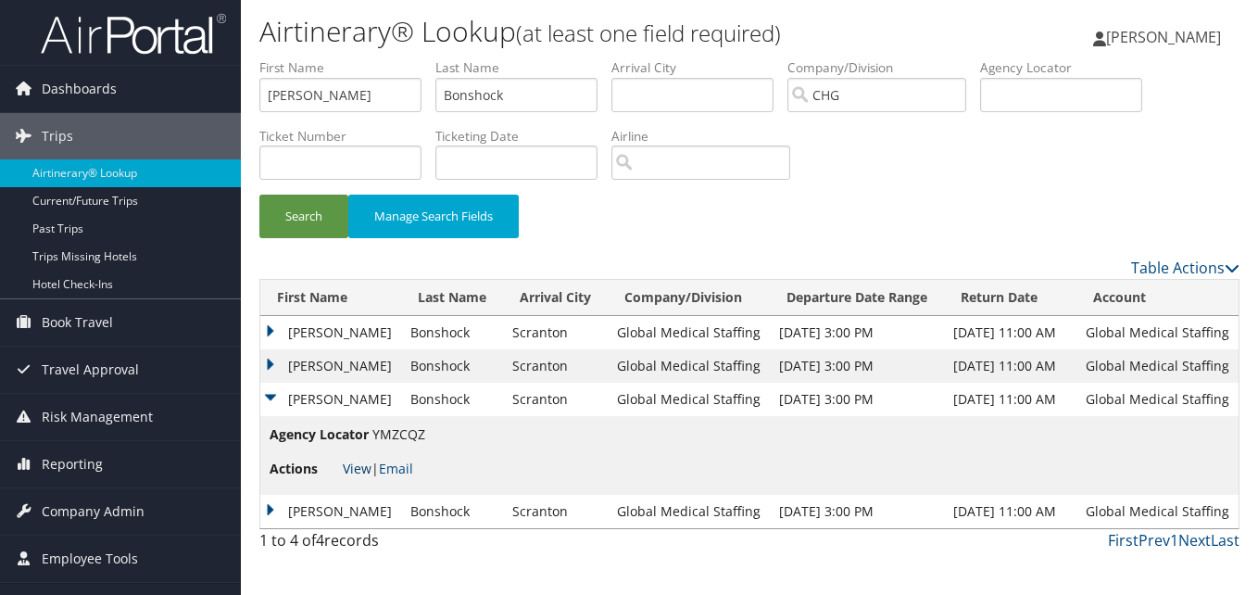
click at [354, 470] on link "View" at bounding box center [357, 468] width 29 height 18
drag, startPoint x: 369, startPoint y: 99, endPoint x: 239, endPoint y: 100, distance: 129.7
click at [239, 100] on div "Dashboards AirPortal 360™ (Manager) My Travel Dashboard Trips Airtinerary® Look…" at bounding box center [629, 297] width 1258 height 595
paste input "Lachman, David"
click at [332, 97] on input "Lachman, David" at bounding box center [340, 95] width 162 height 34
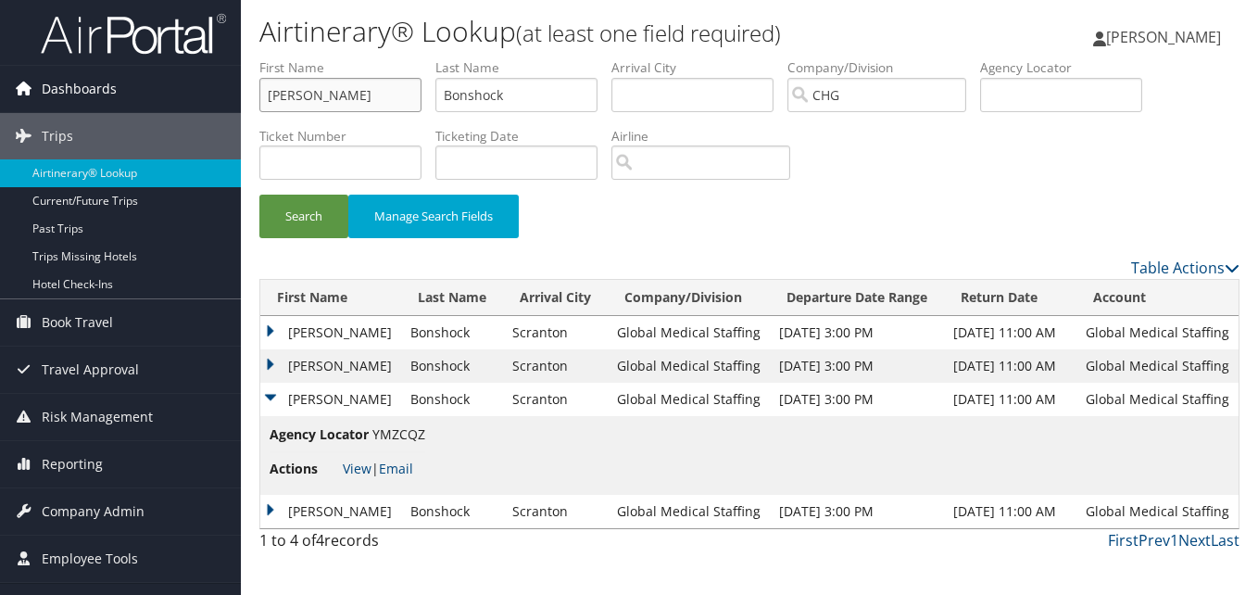
drag, startPoint x: 331, startPoint y: 94, endPoint x: 224, endPoint y: 95, distance: 106.5
click at [224, 95] on div "Dashboards AirPortal 360™ (Manager) My Travel Dashboard Trips Airtinerary® Look…" at bounding box center [629, 297] width 1258 height 595
type input "David"
paste input "Lachman,"
drag, startPoint x: 449, startPoint y: 80, endPoint x: 407, endPoint y: 87, distance: 43.2
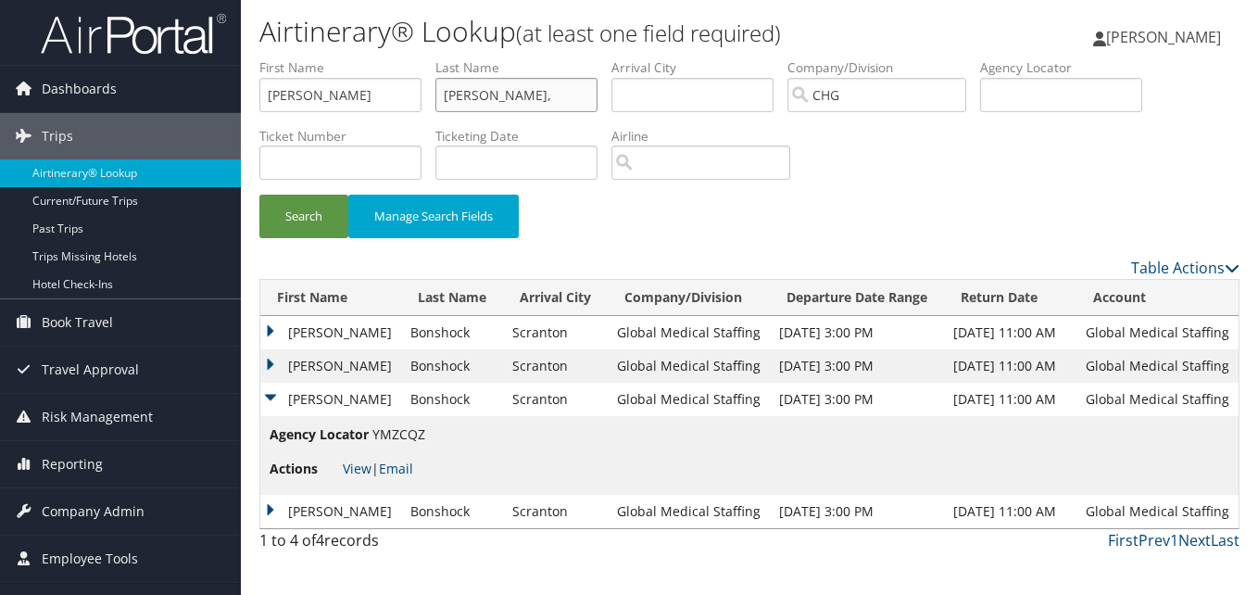
click at [407, 58] on ul "First Name David Last Name Lachman, Departure City Arrival City Company/Divisio…" at bounding box center [749, 58] width 980 height 0
click at [531, 94] on input "Lachman," at bounding box center [516, 95] width 162 height 34
type input "Lachman"
click at [335, 223] on button "Search" at bounding box center [303, 216] width 89 height 44
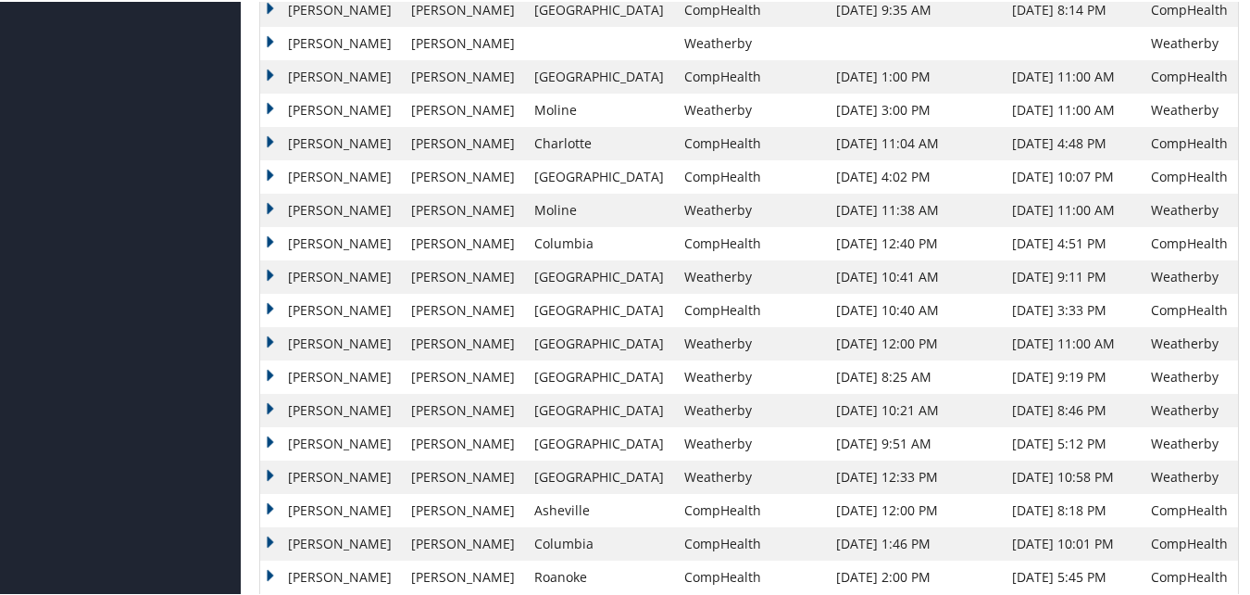
scroll to position [2325, 0]
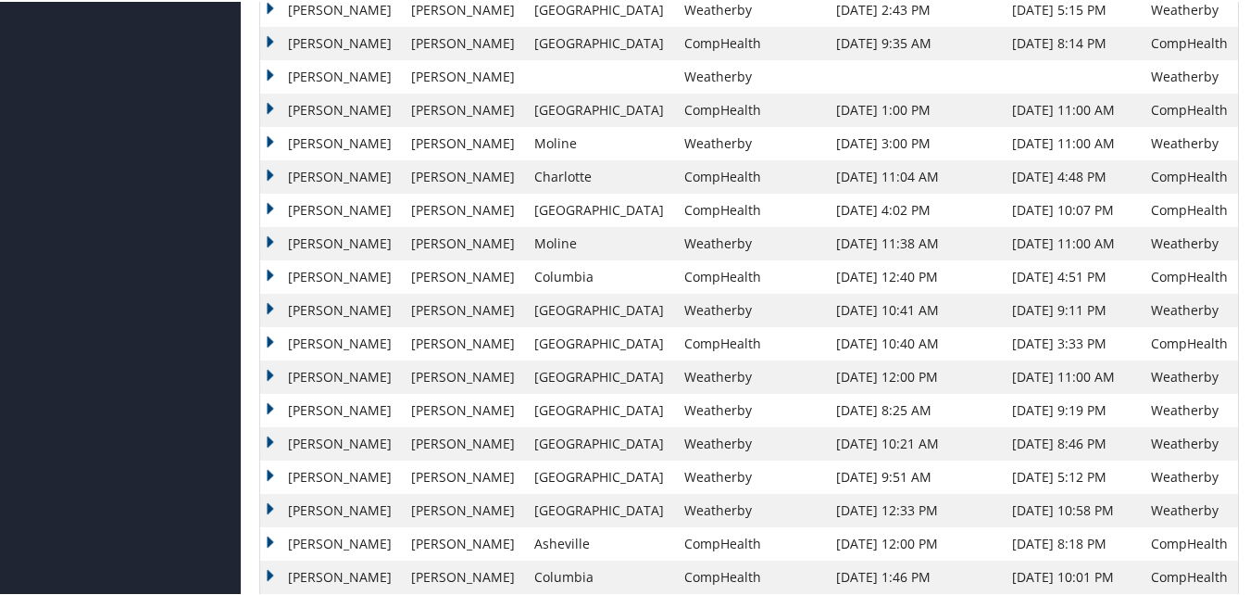
click at [297, 362] on td "David" at bounding box center [331, 374] width 142 height 33
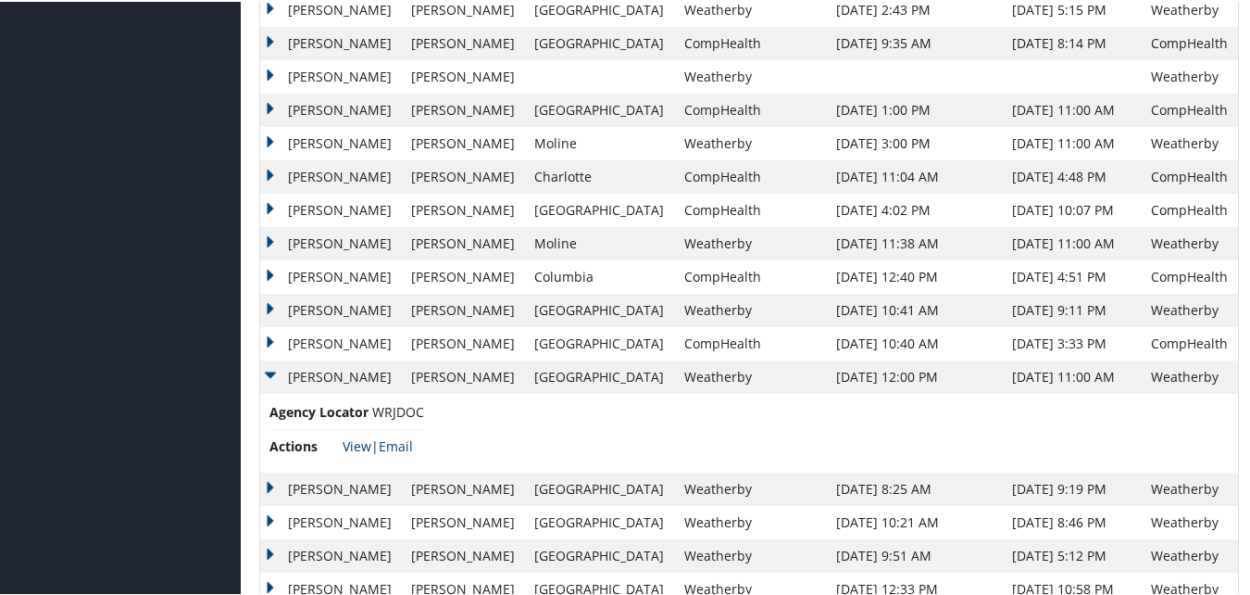
drag, startPoint x: 346, startPoint y: 433, endPoint x: 347, endPoint y: 445, distance: 11.2
click at [347, 436] on li "Actions View | Email" at bounding box center [347, 444] width 155 height 33
click at [347, 445] on link "View" at bounding box center [357, 444] width 29 height 18
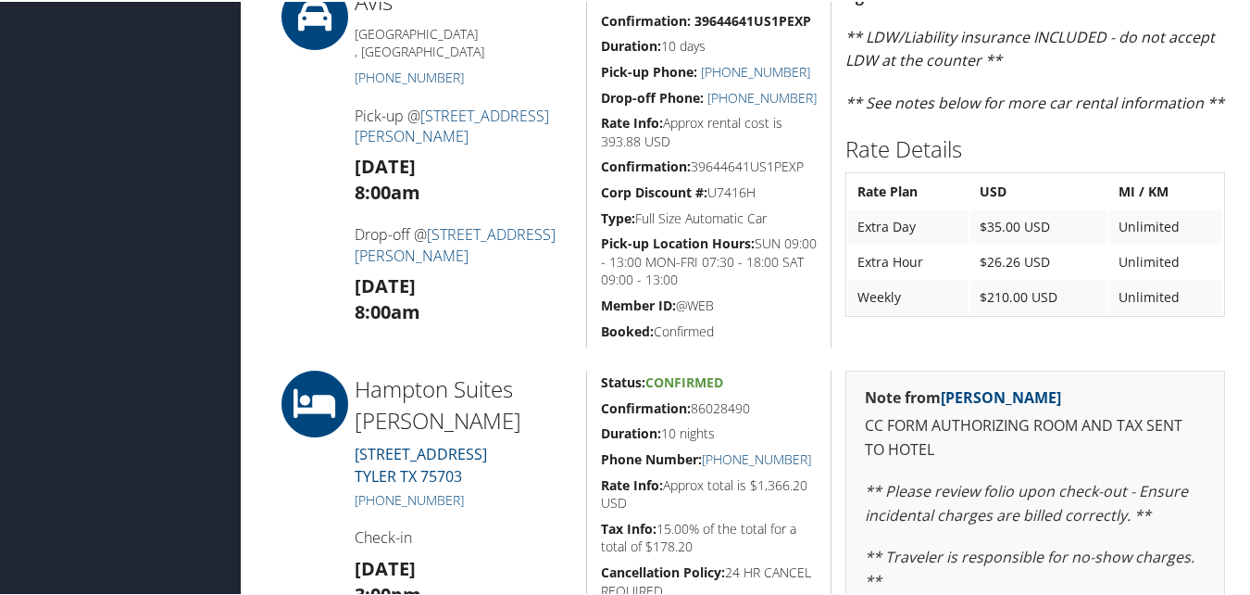
scroll to position [648, 0]
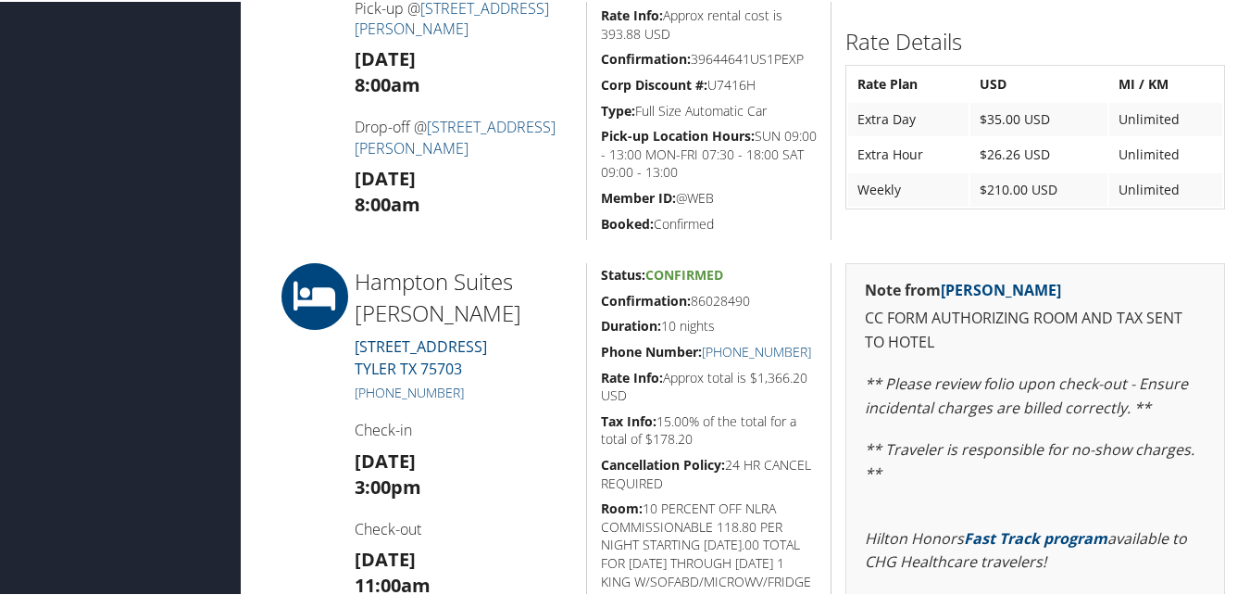
drag, startPoint x: 776, startPoint y: 298, endPoint x: 599, endPoint y: 298, distance: 176.9
click at [601, 298] on h5 "Confirmation: 86028490" at bounding box center [709, 299] width 217 height 19
copy h5 "Confirmation: 86028490"
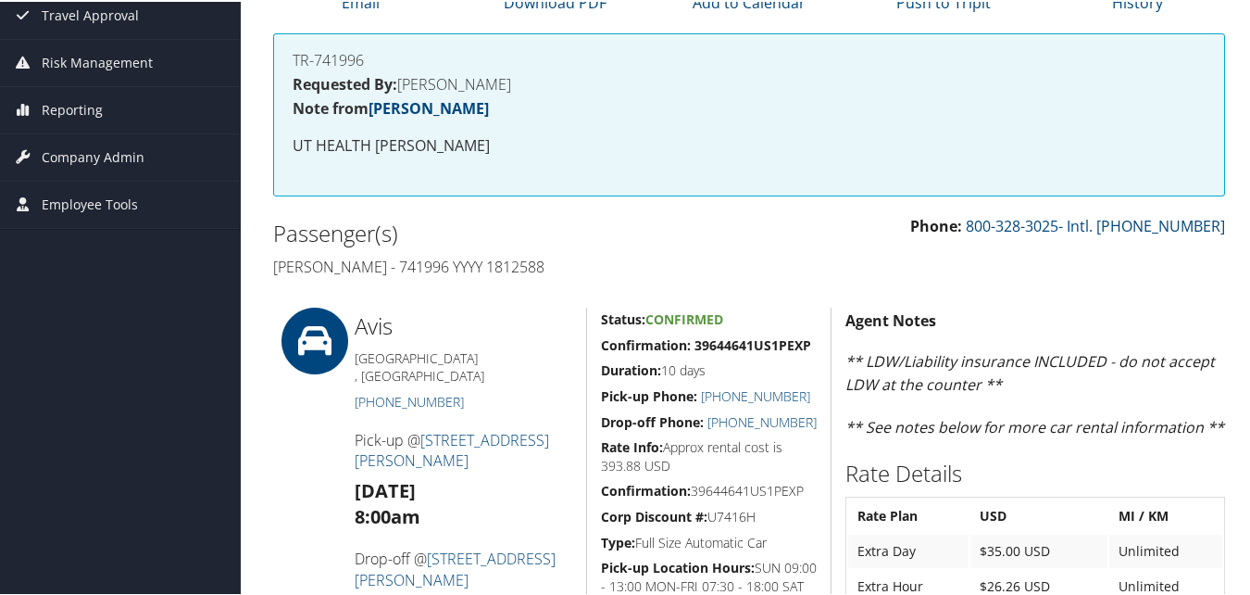
scroll to position [185, 0]
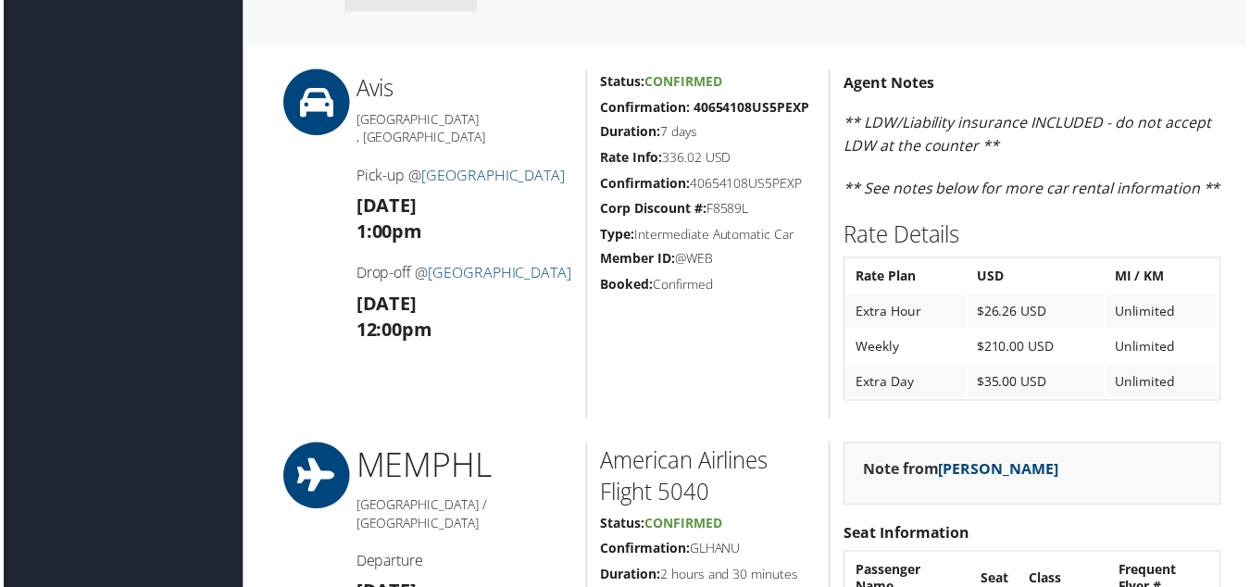
scroll to position [1297, 0]
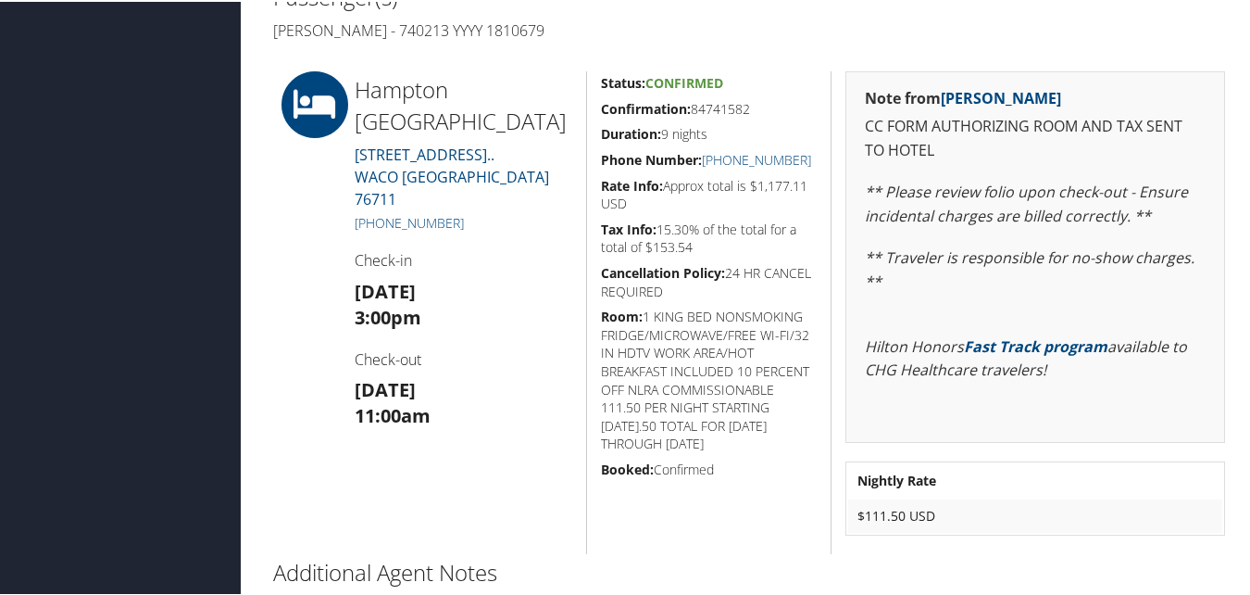
scroll to position [463, 0]
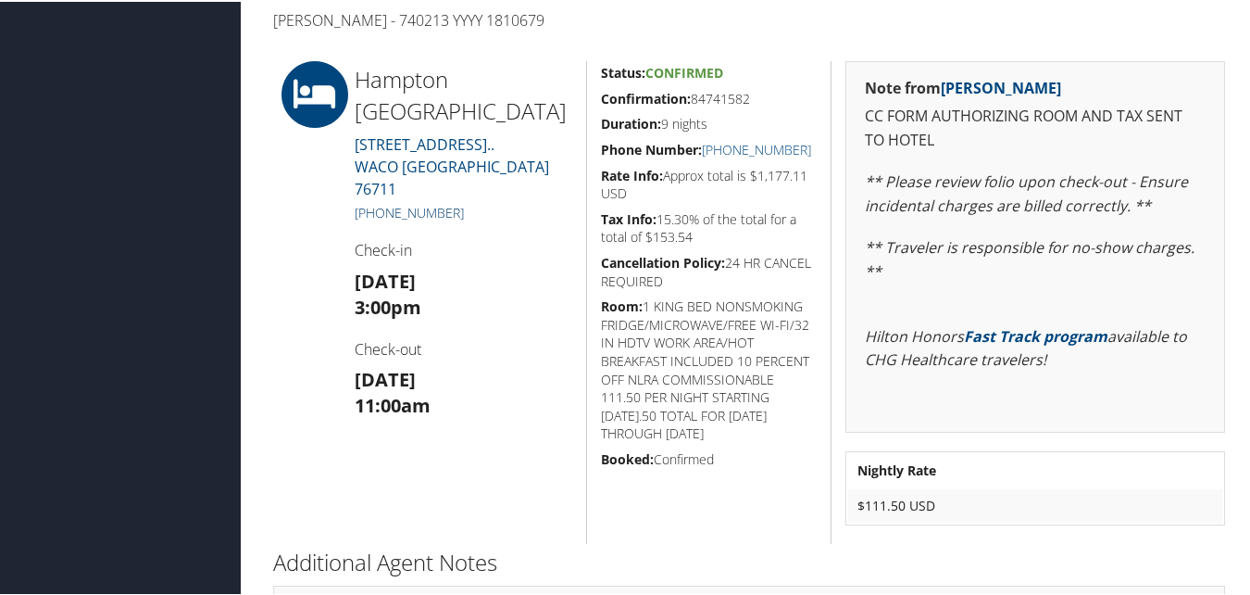
drag, startPoint x: 478, startPoint y: 193, endPoint x: 372, endPoint y: 193, distance: 105.6
click at [372, 202] on h5 "+1 (254) 662-9500" at bounding box center [464, 211] width 218 height 19
copy link "(254) 662-9500"
drag, startPoint x: 774, startPoint y: 92, endPoint x: 600, endPoint y: 91, distance: 174.1
click at [601, 91] on h5 "Confirmation: 84741582" at bounding box center [709, 97] width 217 height 19
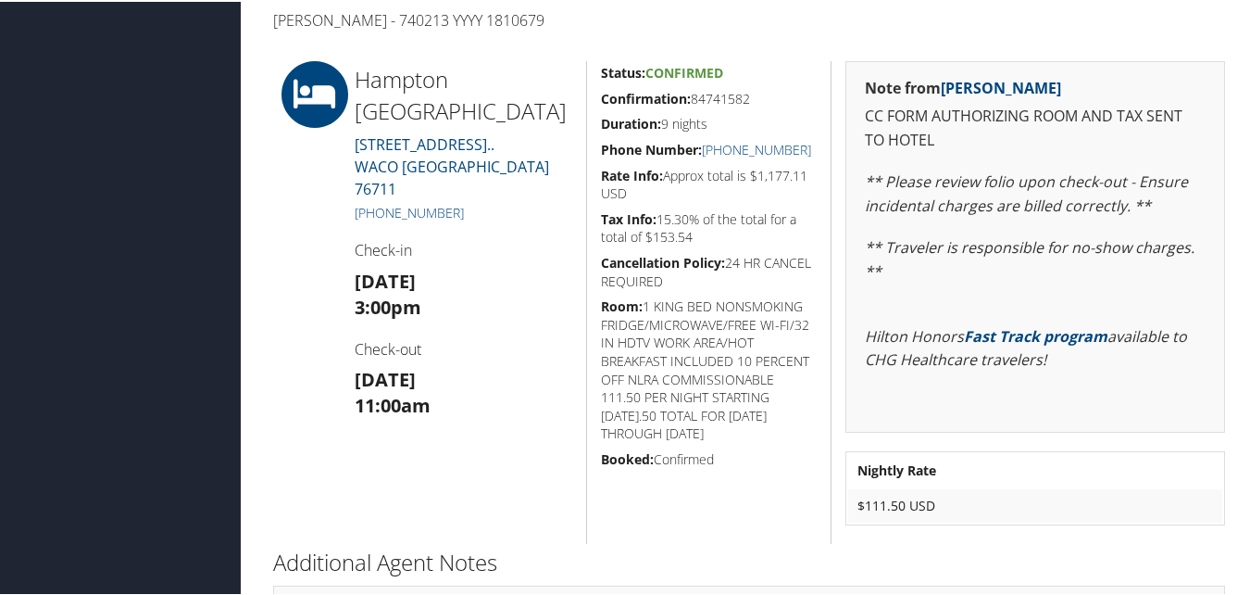
copy h5 "Confirmation: 84741582"
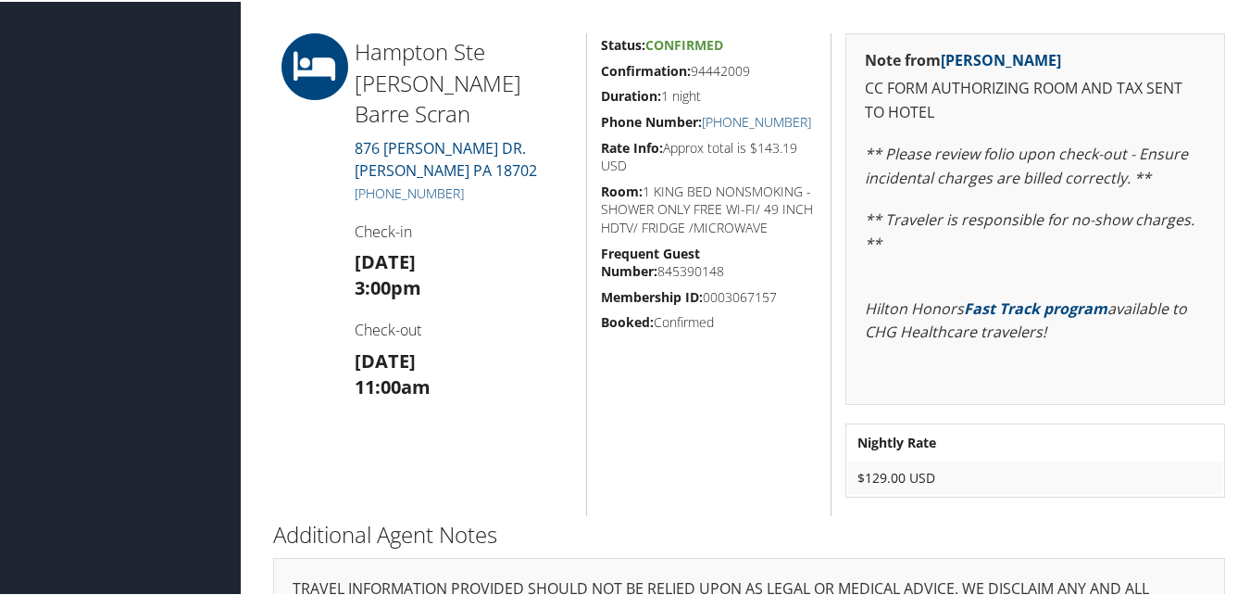
scroll to position [370, 0]
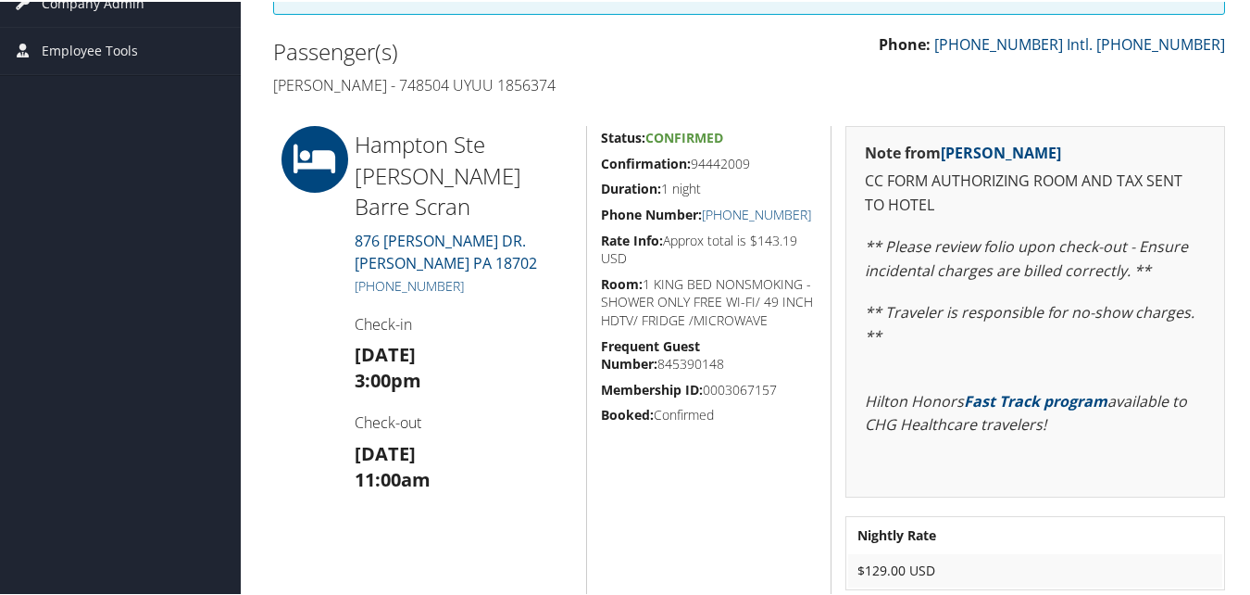
drag, startPoint x: 755, startPoint y: 157, endPoint x: 591, endPoint y: 158, distance: 163.9
click at [591, 158] on div "Status: Confirmed Confirmation: 94442009 Duration: 1 night Phone Number: [PHONE…" at bounding box center [708, 365] width 245 height 483
copy h5 "Confirmation: 94442009"
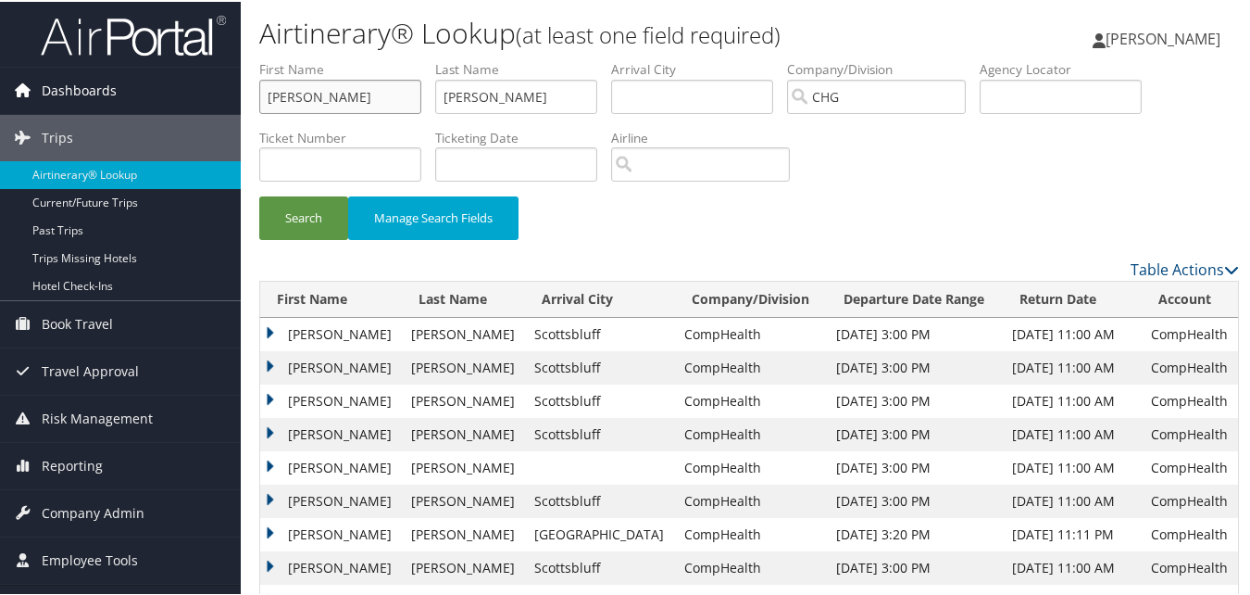
drag, startPoint x: 337, startPoint y: 89, endPoint x: 218, endPoint y: 88, distance: 119.5
paste input "Almeqdadi, Mohamma"
drag, startPoint x: 342, startPoint y: 96, endPoint x: 230, endPoint y: 82, distance: 112.9
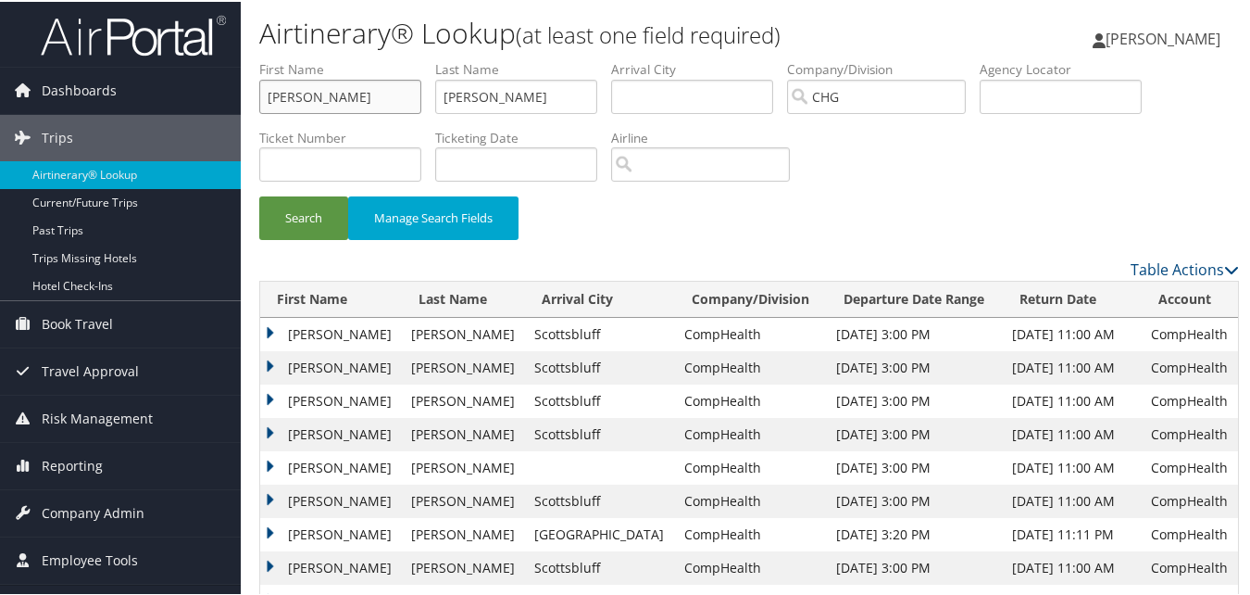
type input "Mohammad"
click at [307, 58] on ul "First Name Mohammad Last Name Lachman Departure City Arrival City Company/Divis…" at bounding box center [749, 58] width 980 height 0
paste input "Almeqdadi,"
type input "Almeqdadi"
click at [302, 205] on button "Search" at bounding box center [303, 216] width 89 height 44
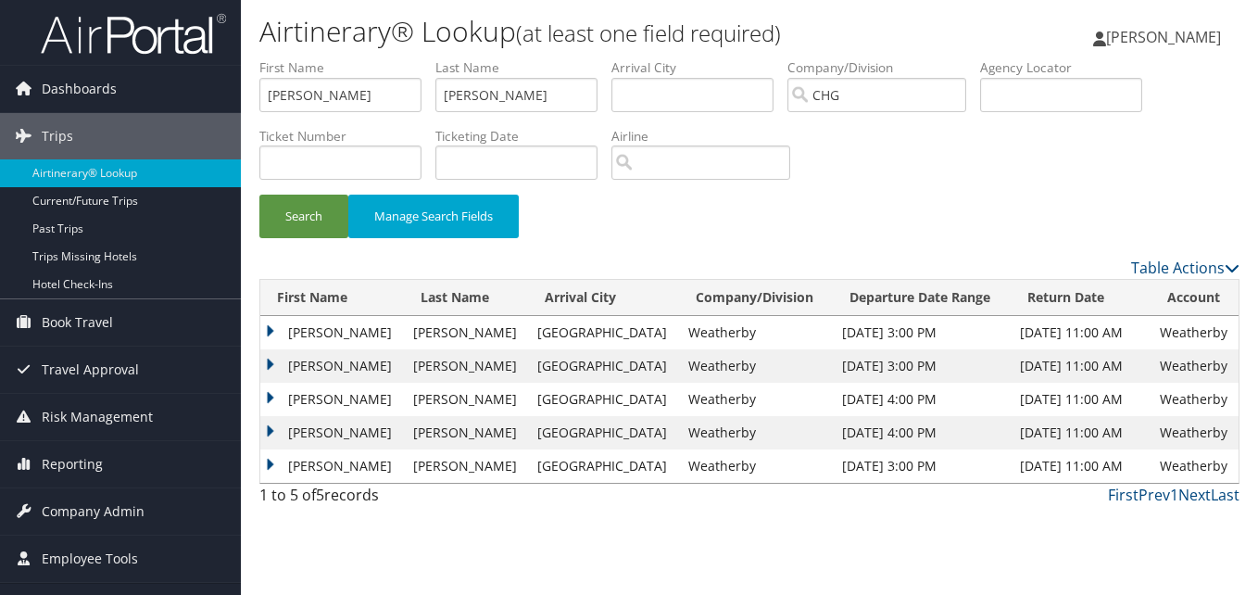
click at [314, 459] on td "Mohammad" at bounding box center [332, 465] width 144 height 33
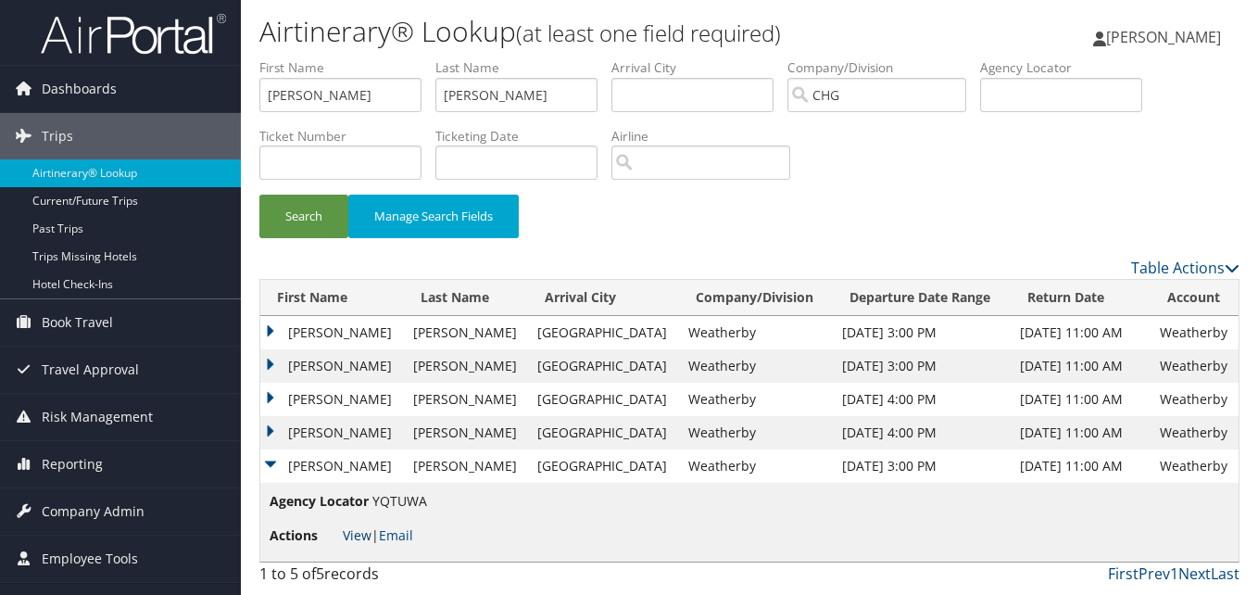
click at [370, 540] on span "View | Email" at bounding box center [378, 535] width 70 height 18
click at [369, 539] on link "View" at bounding box center [357, 535] width 29 height 18
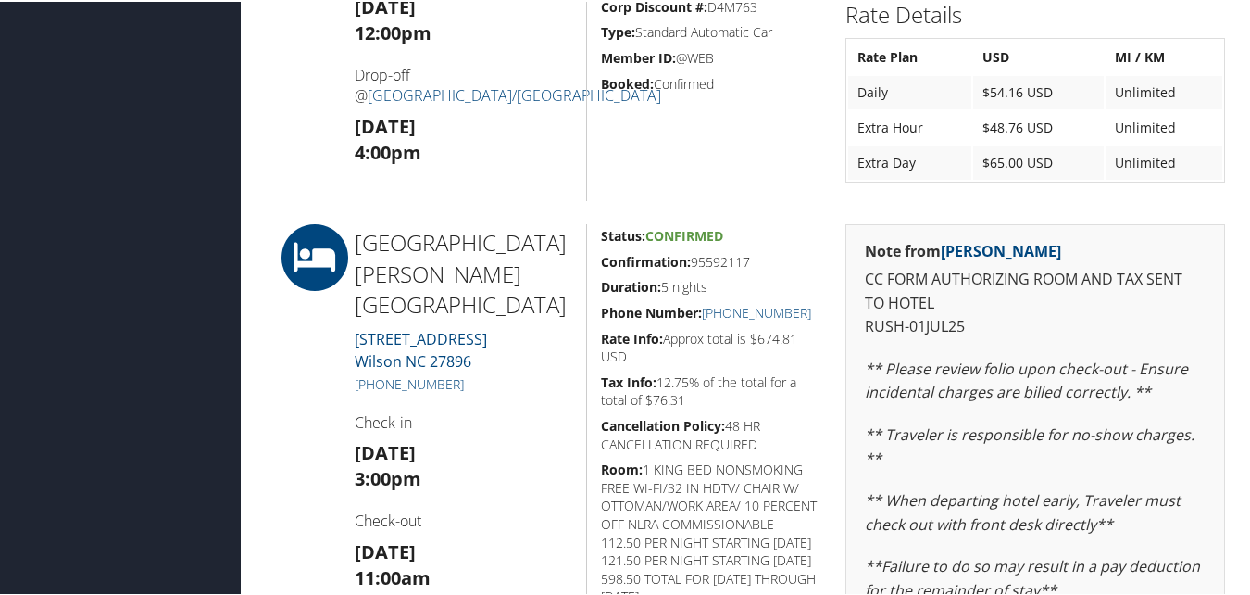
scroll to position [648, 0]
drag, startPoint x: 758, startPoint y: 256, endPoint x: 597, endPoint y: 256, distance: 160.2
click at [601, 256] on h5 "Confirmation: 95592117" at bounding box center [709, 259] width 217 height 19
copy h5 "Confirmation: 95592117"
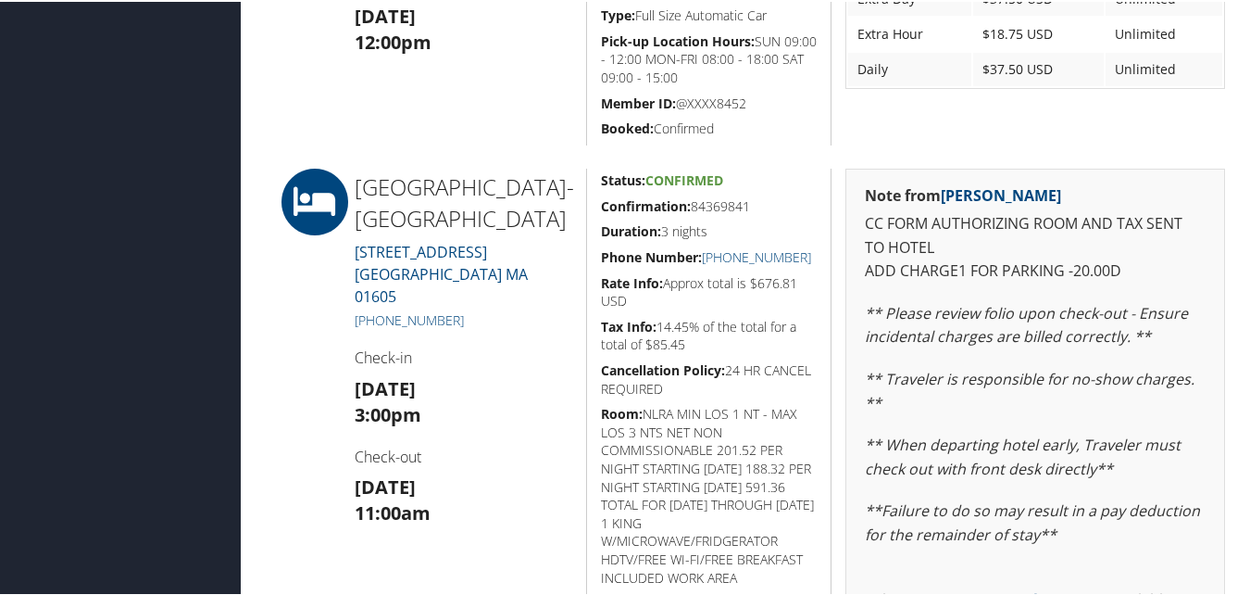
scroll to position [834, 0]
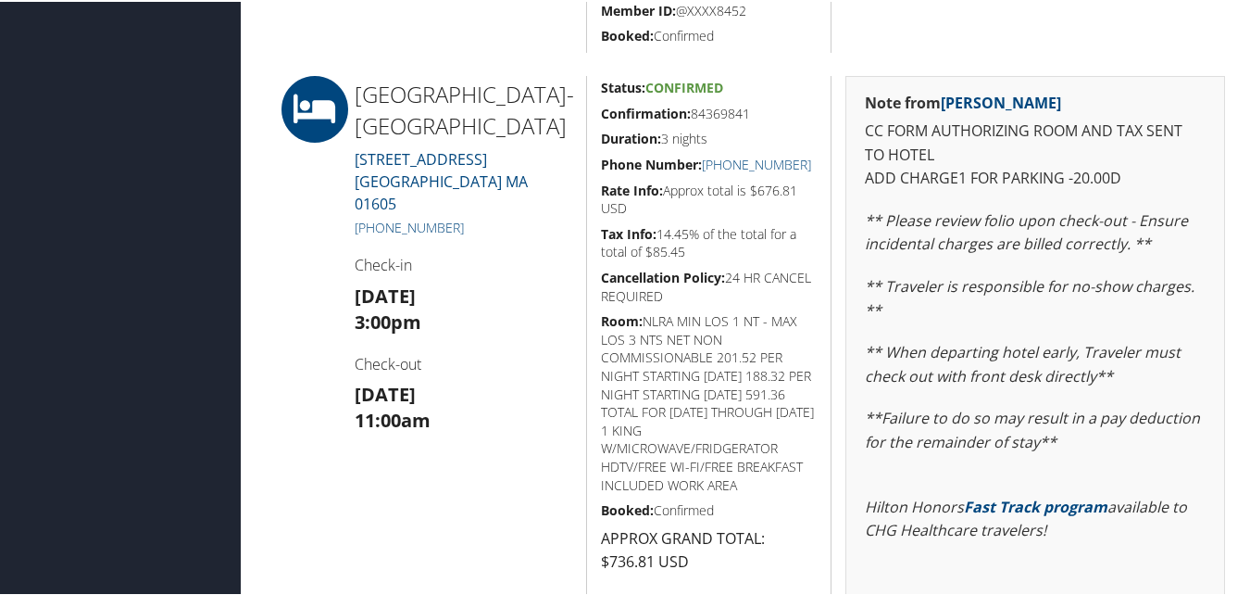
drag, startPoint x: 750, startPoint y: 105, endPoint x: 584, endPoint y: 119, distance: 166.4
click at [586, 119] on div "Status: Confirmed Confirmation: 84369841 Duration: 3 nights Phone Number: +1 (5…" at bounding box center [708, 410] width 245 height 673
copy h5 "Confirmation: 84369841"
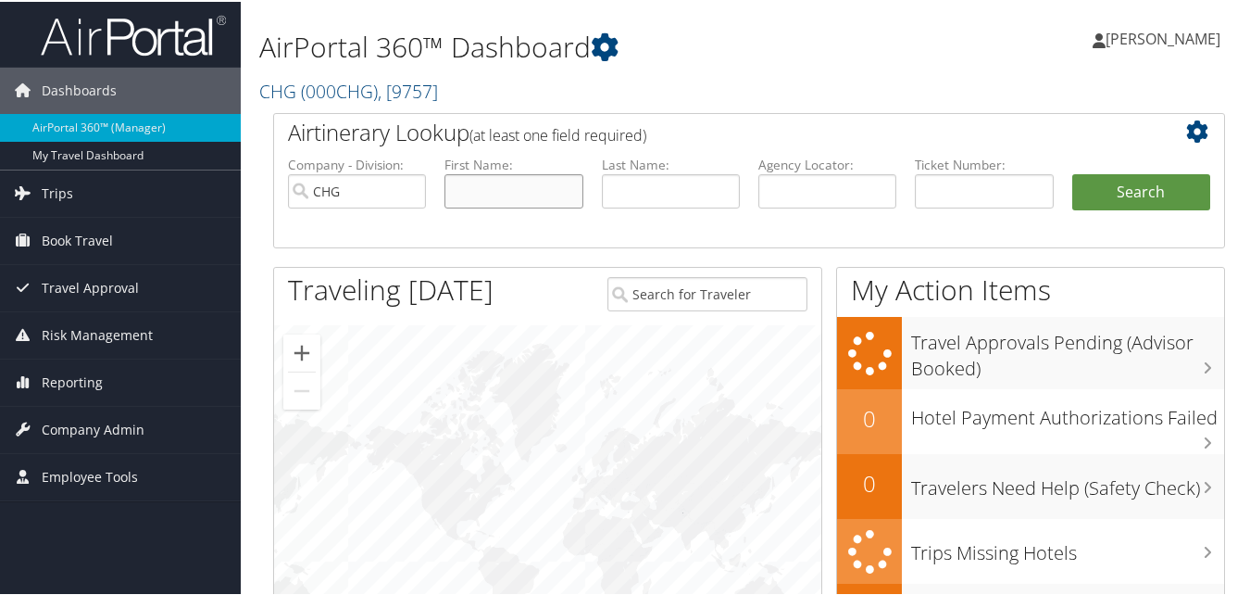
click at [473, 180] on input "text" at bounding box center [514, 189] width 138 height 34
paste input "[PERSON_NAME]"
drag, startPoint x: 516, startPoint y: 185, endPoint x: 391, endPoint y: 175, distance: 125.4
click at [391, 175] on ul "Company - Division: CHG First Name: [PERSON_NAME], [PERSON_NAME] Name: Agency L…" at bounding box center [749, 200] width 941 height 93
type input "[PERSON_NAME]"
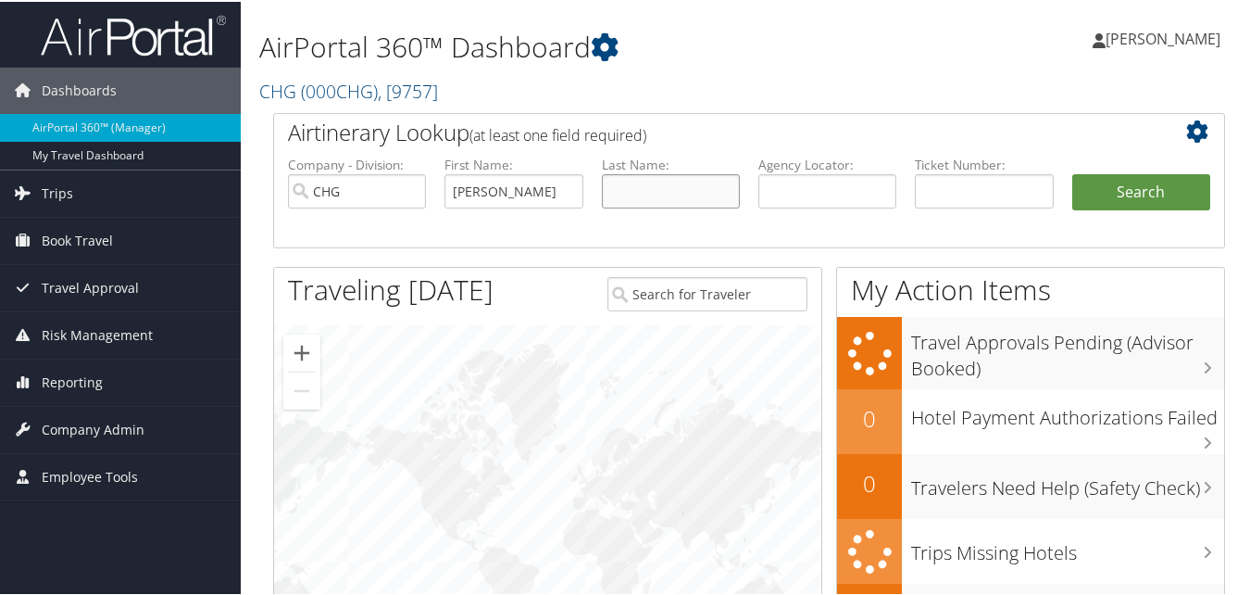
click at [669, 190] on input "text" at bounding box center [671, 189] width 138 height 34
paste input "[PERSON_NAME],"
type input "[PERSON_NAME]"
click at [1108, 196] on button "Search" at bounding box center [1142, 190] width 138 height 37
click at [818, 203] on input "text" at bounding box center [828, 189] width 138 height 34
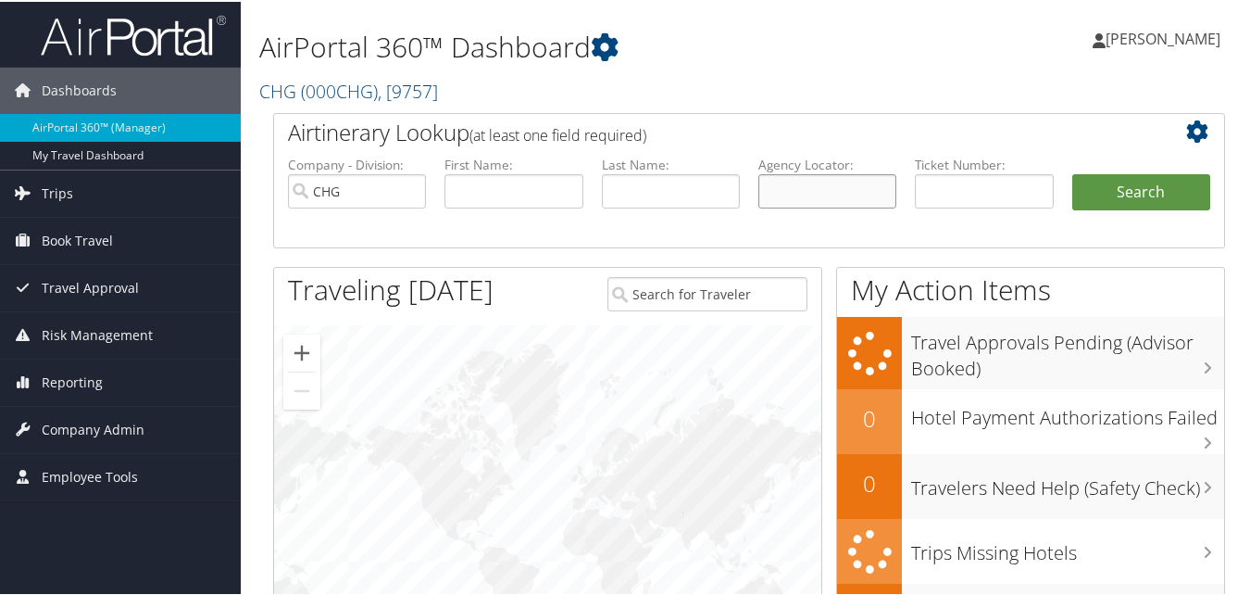
paste input "YYFPRU"
type input "YYFPRU"
click at [1144, 196] on button "Search" at bounding box center [1142, 190] width 138 height 37
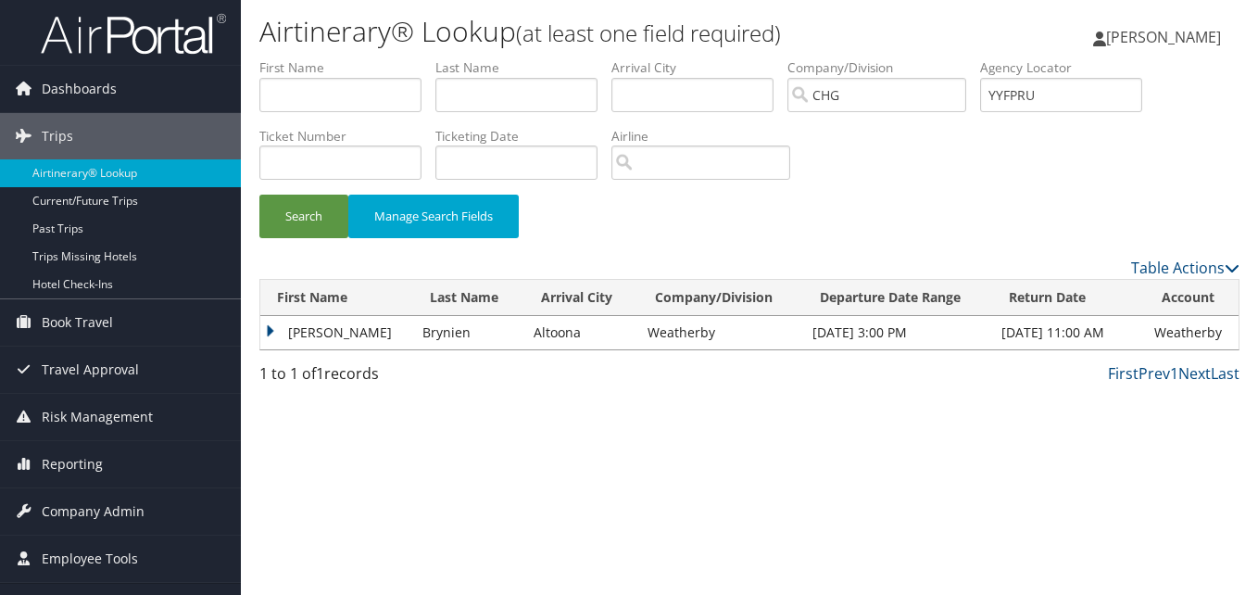
click at [296, 330] on td "Daniel" at bounding box center [336, 332] width 153 height 33
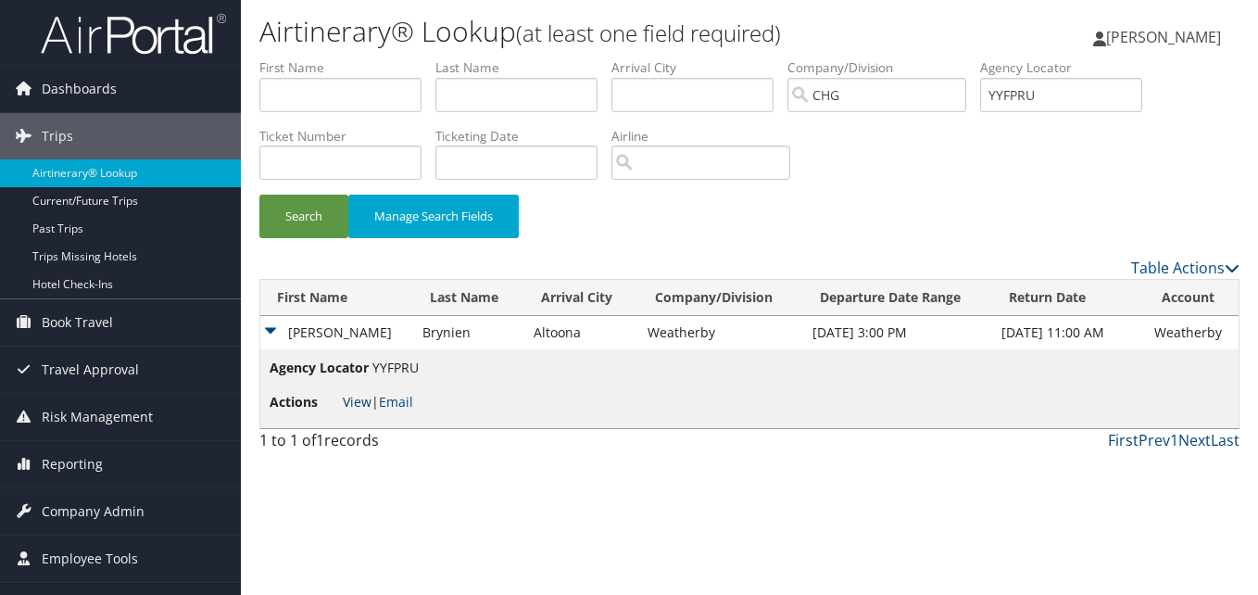
click at [347, 401] on link "View" at bounding box center [357, 402] width 29 height 18
click at [378, 100] on input "text" at bounding box center [340, 95] width 162 height 34
click at [480, 98] on input "text" at bounding box center [516, 95] width 162 height 34
click at [132, 91] on link "Dashboards" at bounding box center [120, 89] width 241 height 46
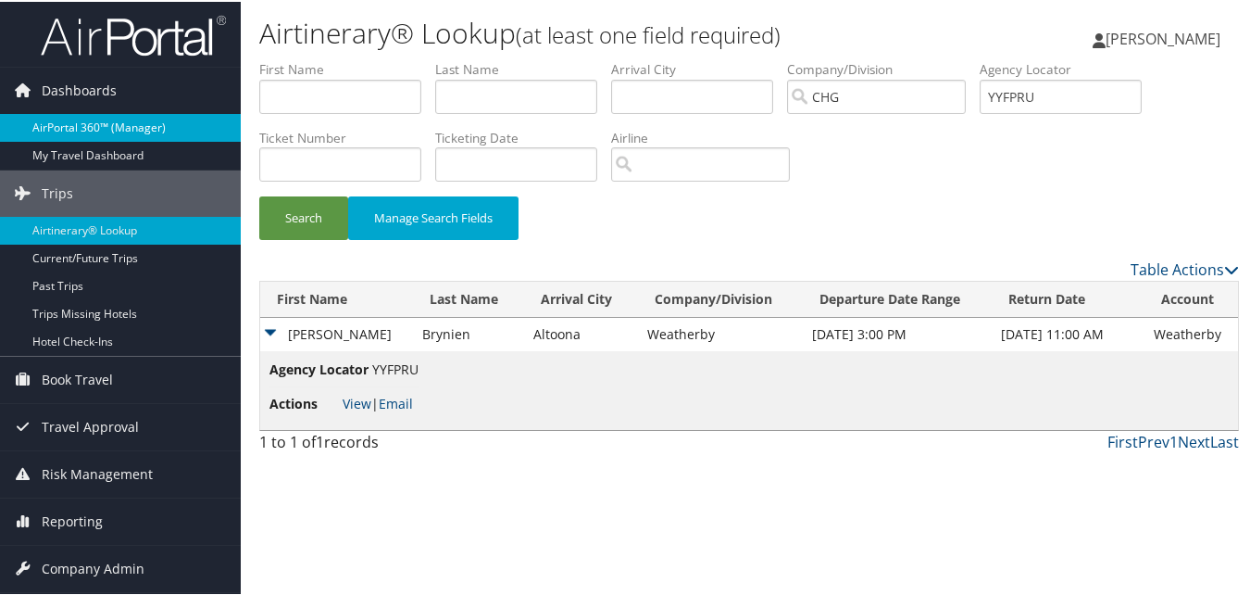
click at [70, 127] on link "AirPortal 360™ (Manager)" at bounding box center [120, 126] width 241 height 28
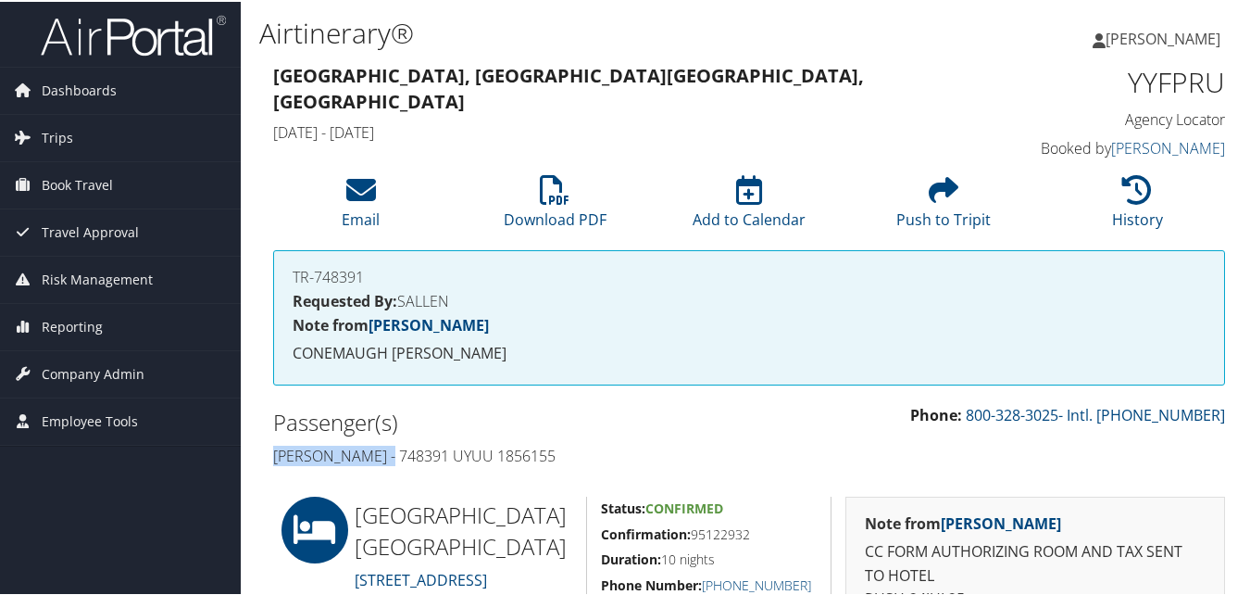
drag, startPoint x: 388, startPoint y: 459, endPoint x: 235, endPoint y: 453, distance: 153.0
drag, startPoint x: 235, startPoint y: 453, endPoint x: 344, endPoint y: 480, distance: 111.6
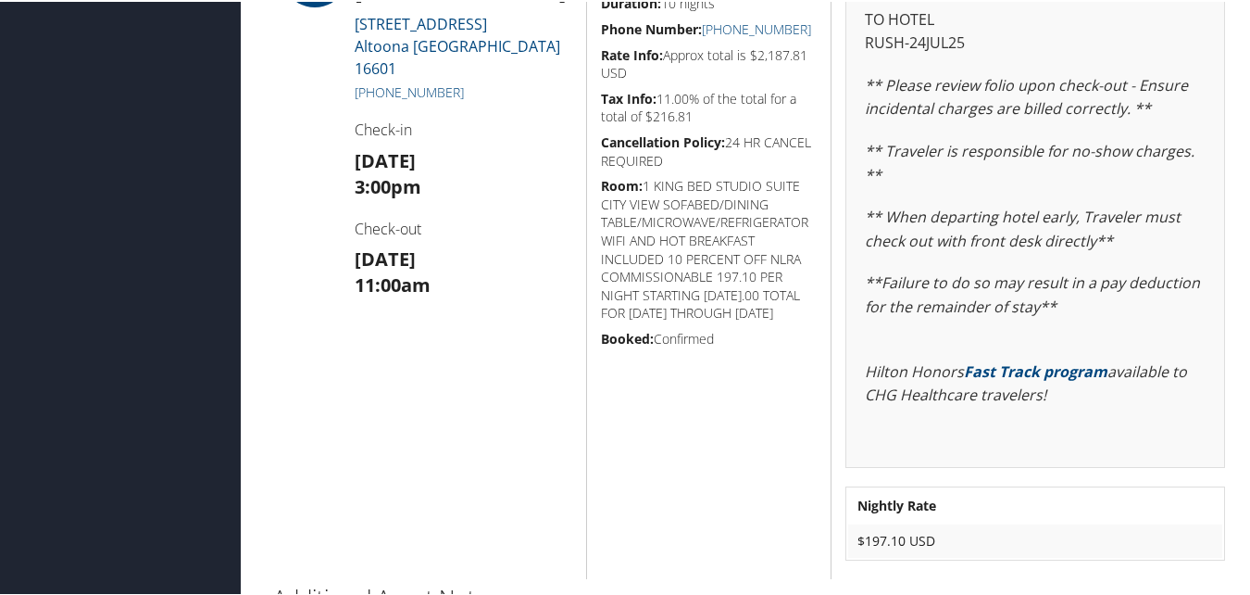
scroll to position [684, 0]
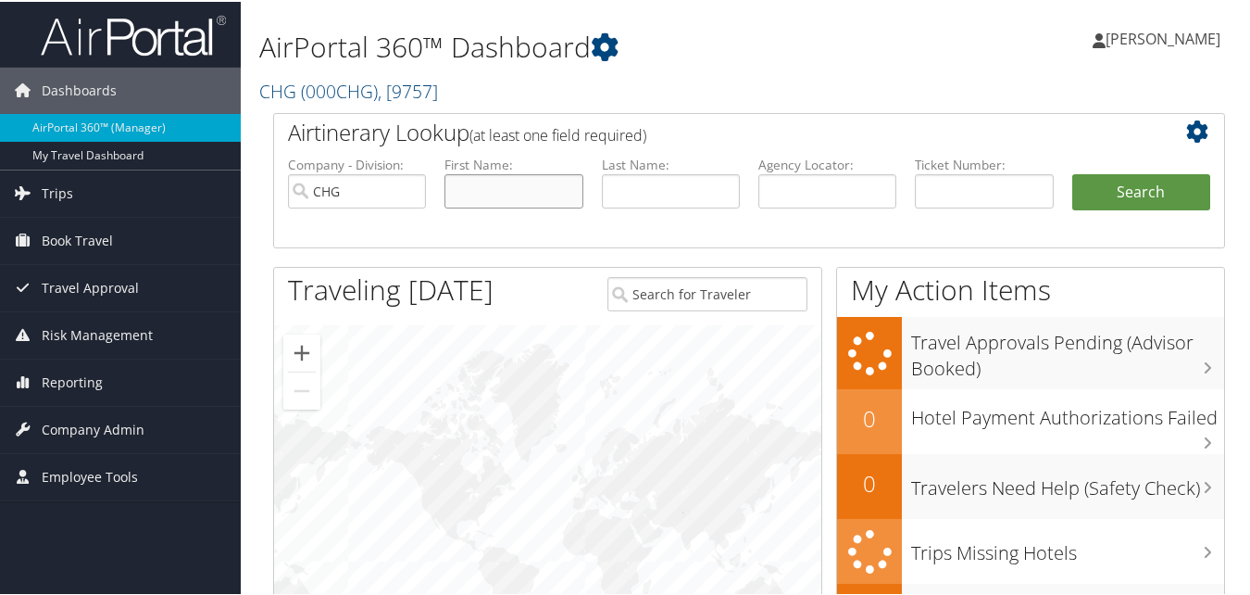
click at [495, 197] on input "text" at bounding box center [514, 189] width 138 height 34
click at [644, 179] on input "text" at bounding box center [671, 189] width 138 height 34
